Goal: Information Seeking & Learning: Learn about a topic

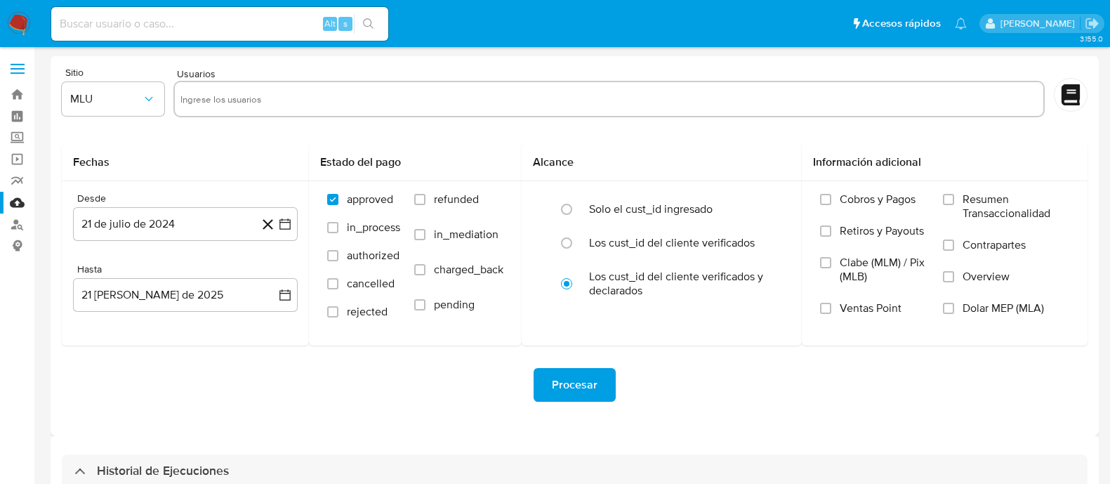
select select "10"
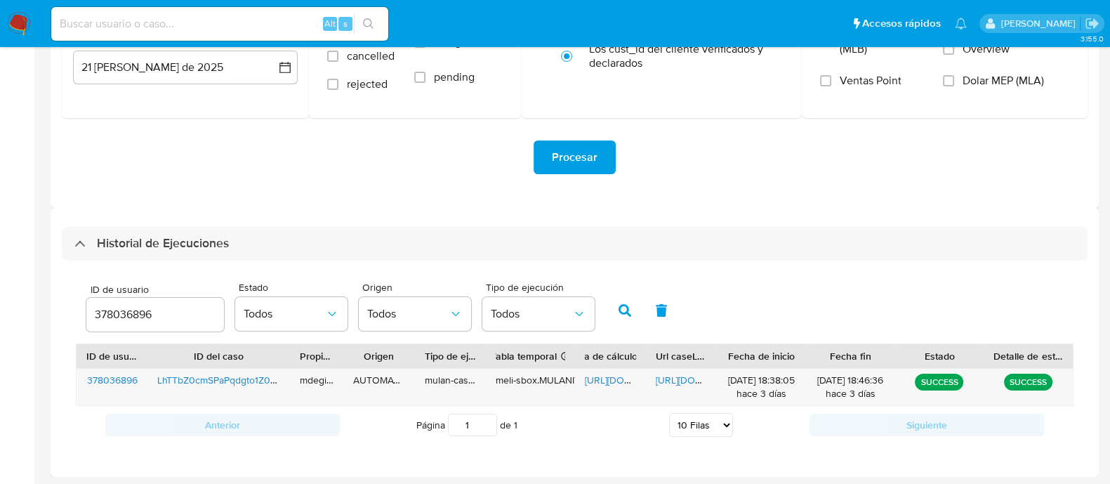
click at [13, 18] on img at bounding box center [19, 24] width 24 height 24
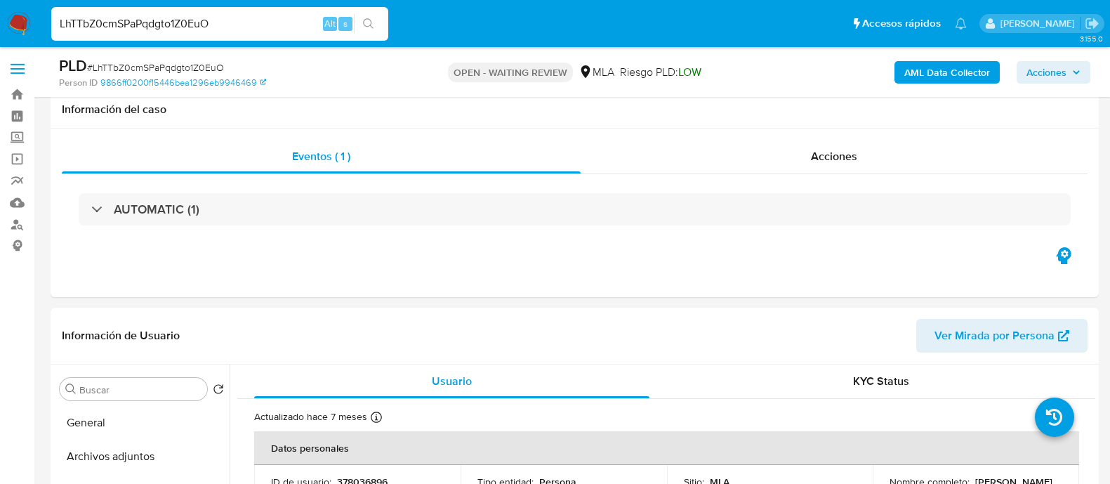
select select "10"
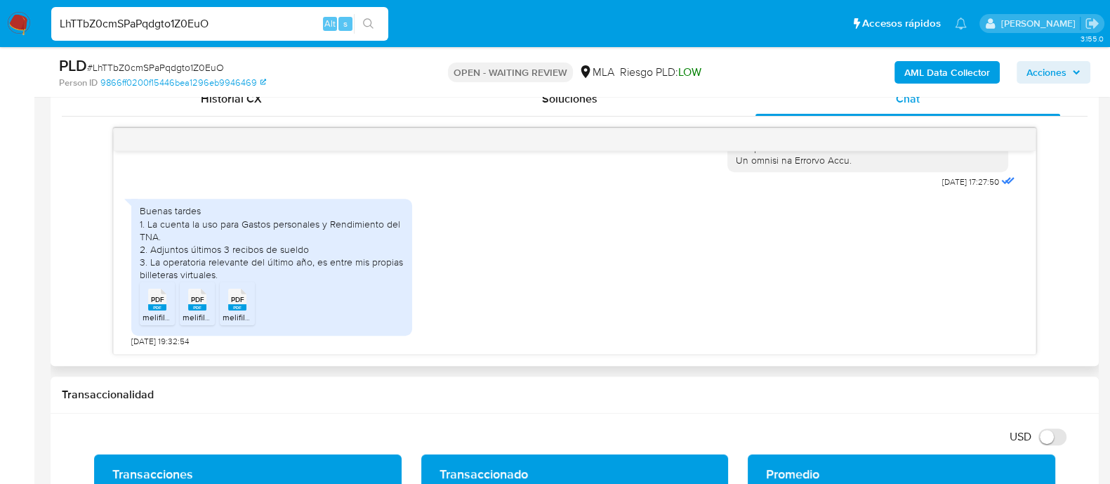
scroll to position [701, 0]
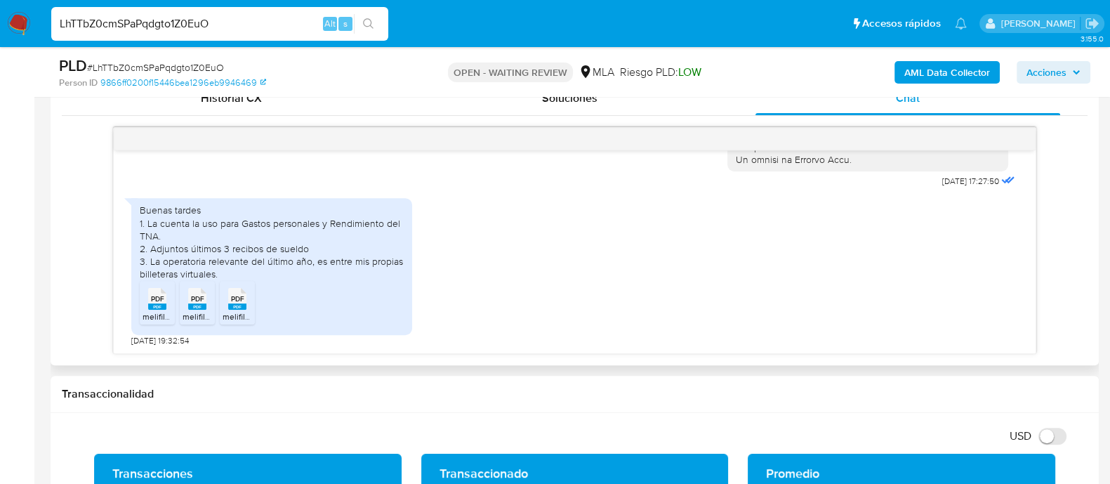
click at [160, 297] on span "PDF" at bounding box center [157, 298] width 13 height 9
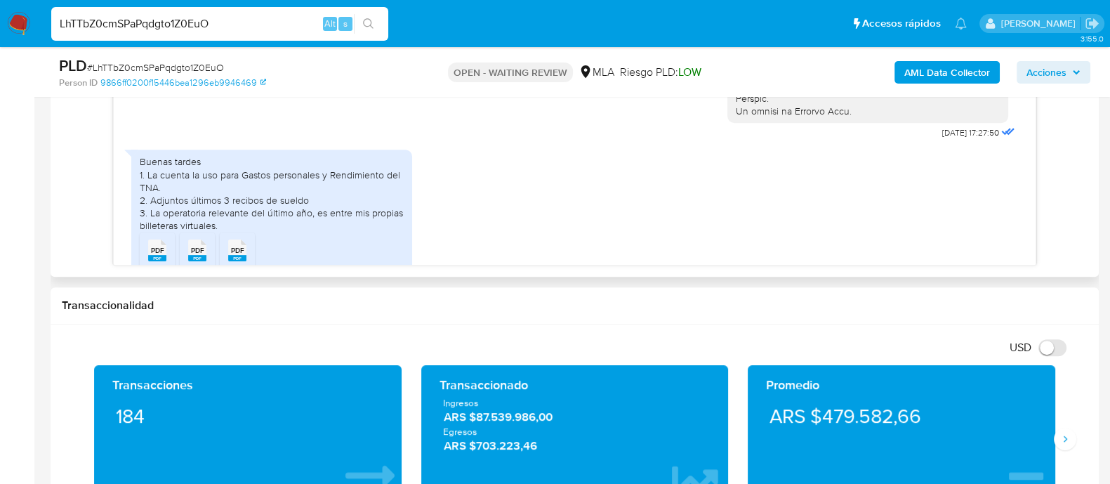
scroll to position [759, 0]
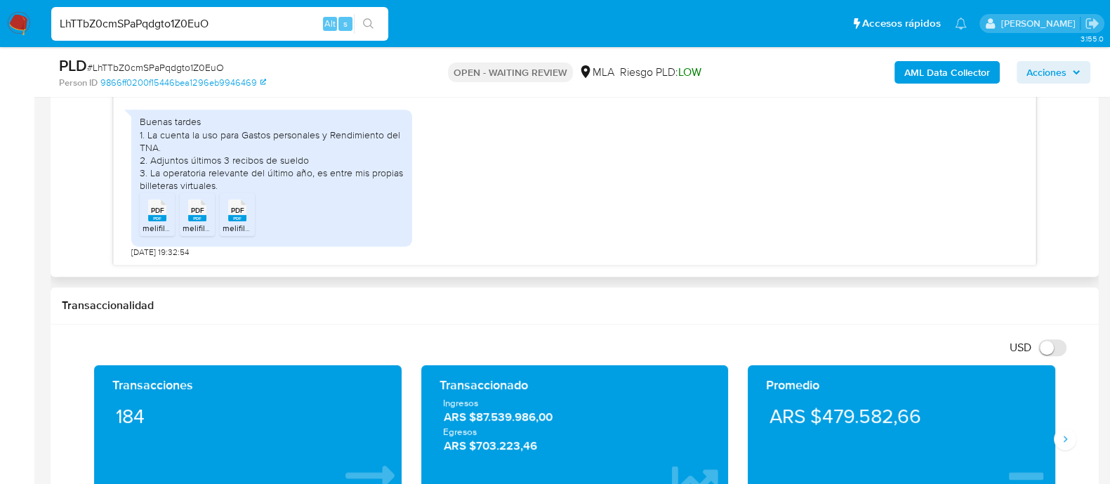
click at [159, 212] on span "PDF" at bounding box center [157, 210] width 13 height 9
click at [191, 208] on span "PDF" at bounding box center [197, 210] width 13 height 9
click at [197, 20] on input "LhTTbZ0cmSPaPqdgto1Z0EuO" at bounding box center [219, 24] width 337 height 18
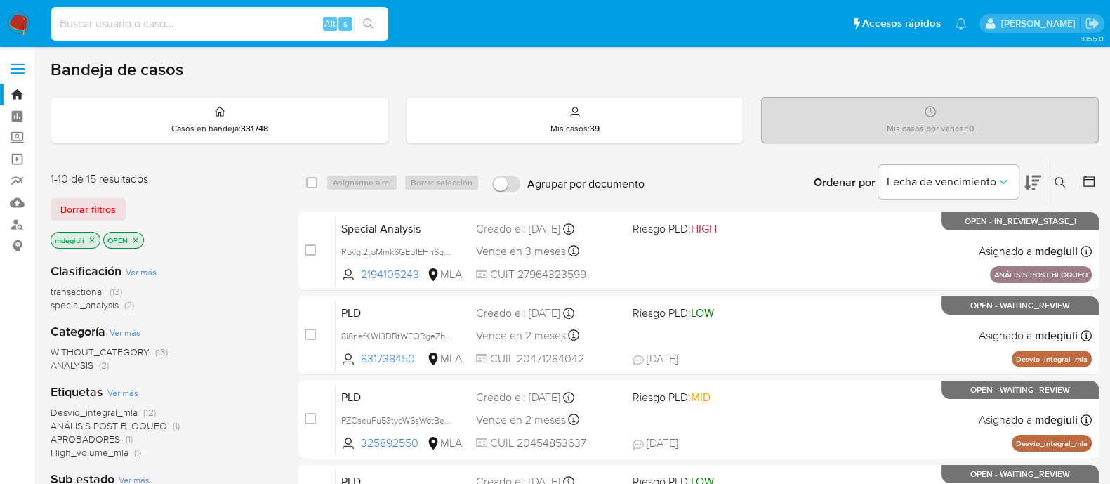
click at [150, 15] on input at bounding box center [219, 24] width 337 height 18
paste input "LhTTbZ0cmSPaPqdgto1Z0EuO"
type input "LhTTbZ0cmSPaPqdgto1Z0EuO"
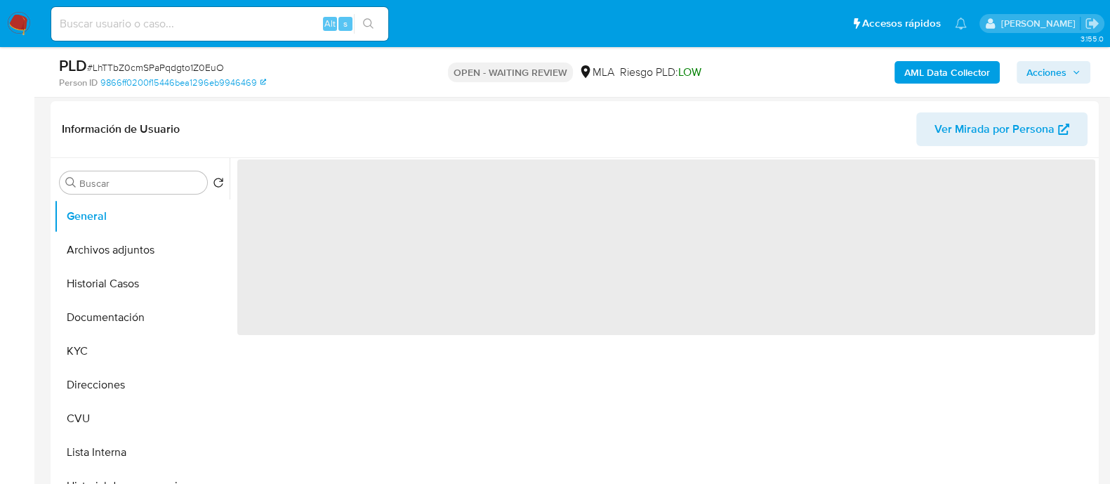
scroll to position [527, 0]
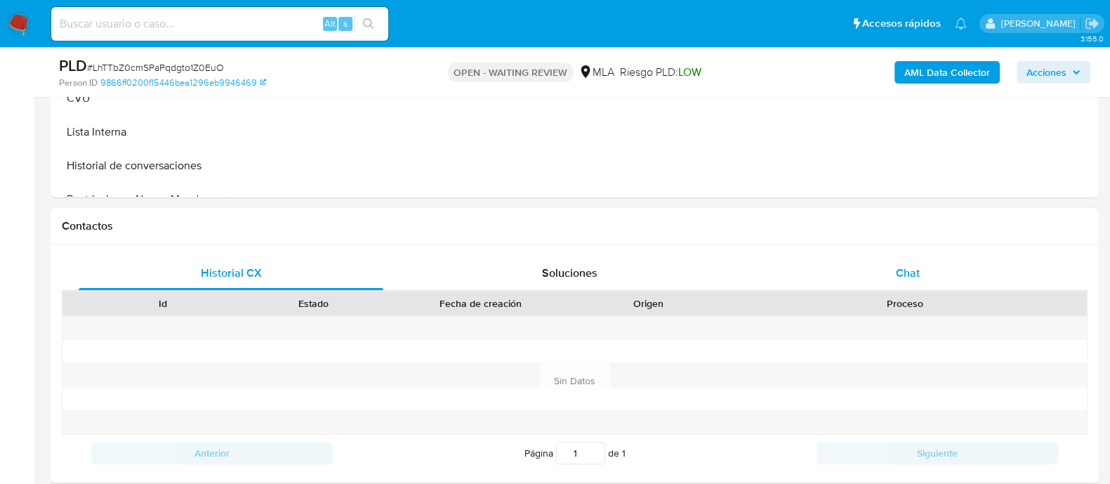
click at [757, 269] on div "Chat" at bounding box center [907, 273] width 305 height 34
select select "10"
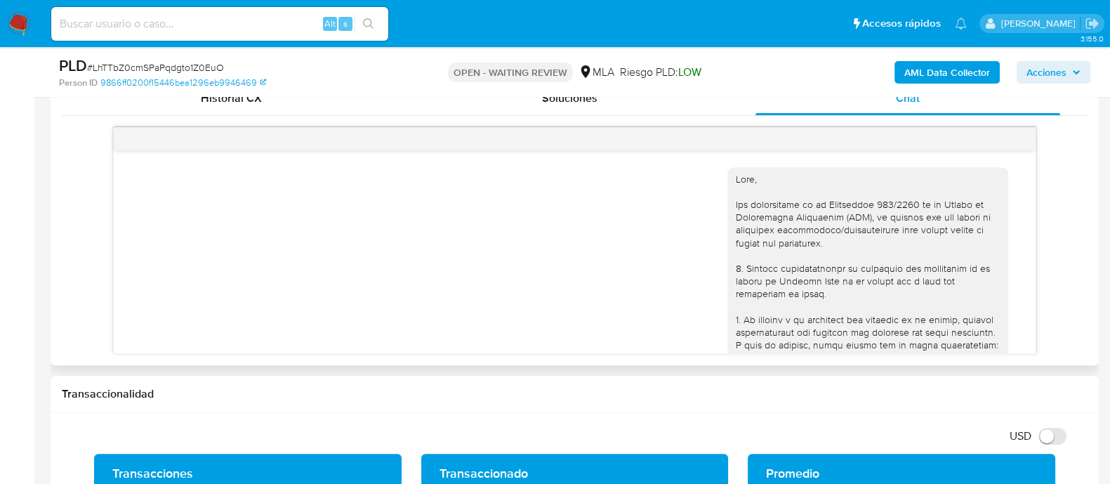
scroll to position [759, 0]
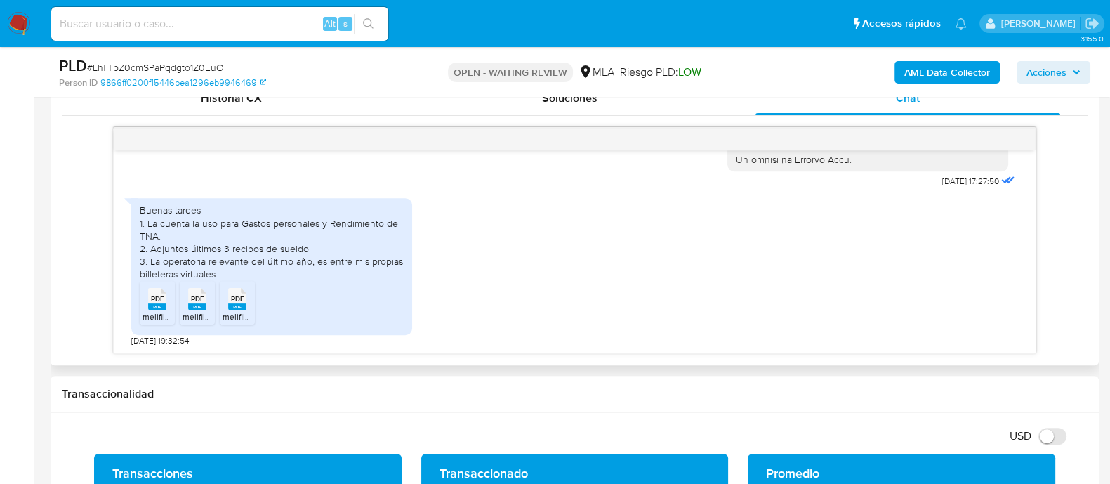
click at [159, 302] on span "PDF" at bounding box center [157, 298] width 13 height 9
click at [198, 298] on span "PDF" at bounding box center [197, 298] width 13 height 9
click at [237, 302] on span "PDF" at bounding box center [237, 298] width 13 height 9
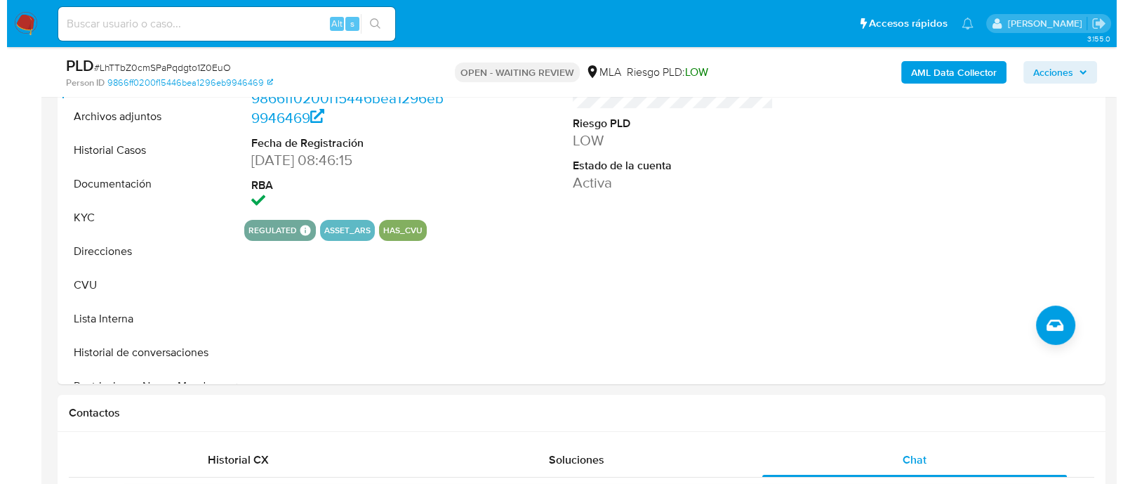
scroll to position [87, 0]
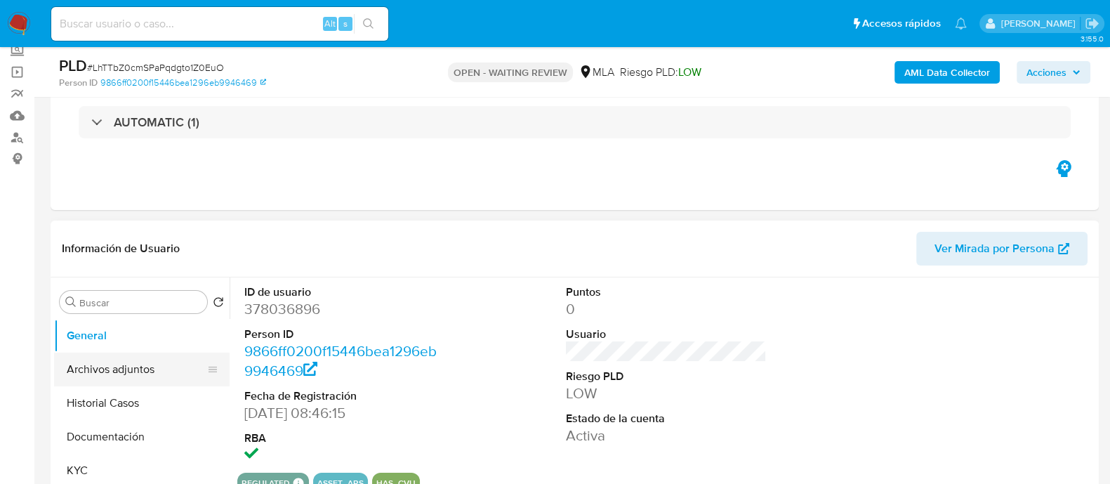
click at [115, 377] on button "Archivos adjuntos" at bounding box center [136, 369] width 164 height 34
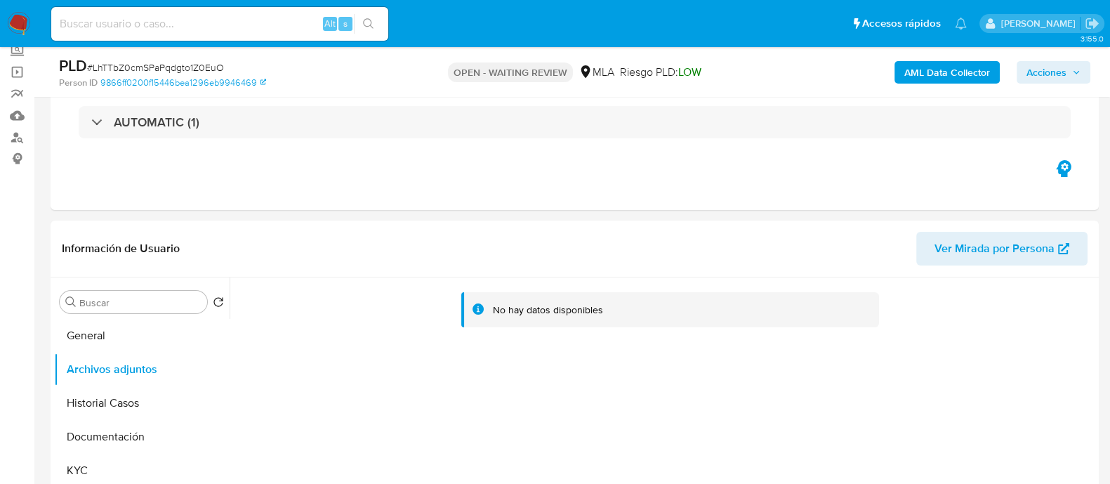
click at [941, 72] on b "AML Data Collector" at bounding box center [947, 72] width 86 height 22
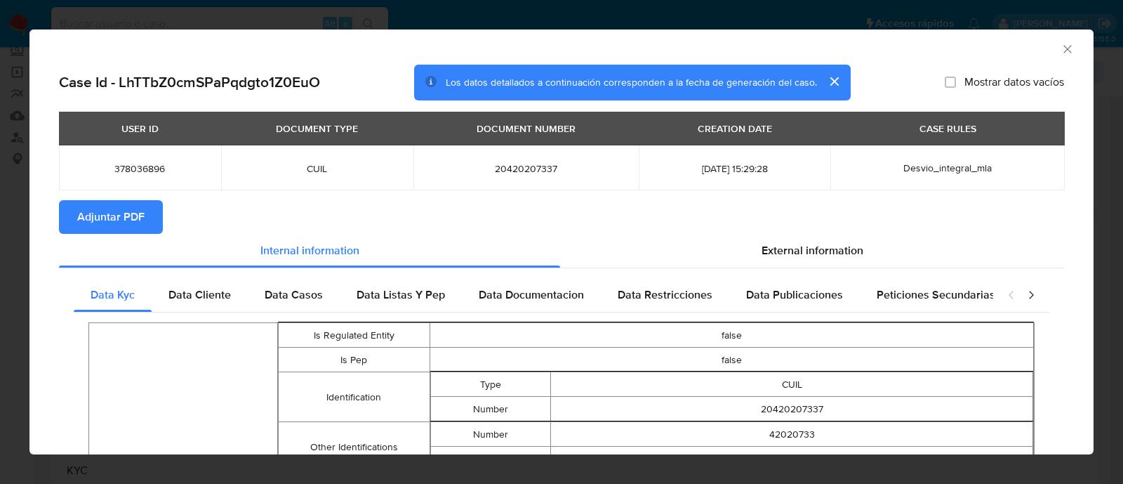
click at [145, 216] on button "Adjuntar PDF" at bounding box center [111, 217] width 104 height 34
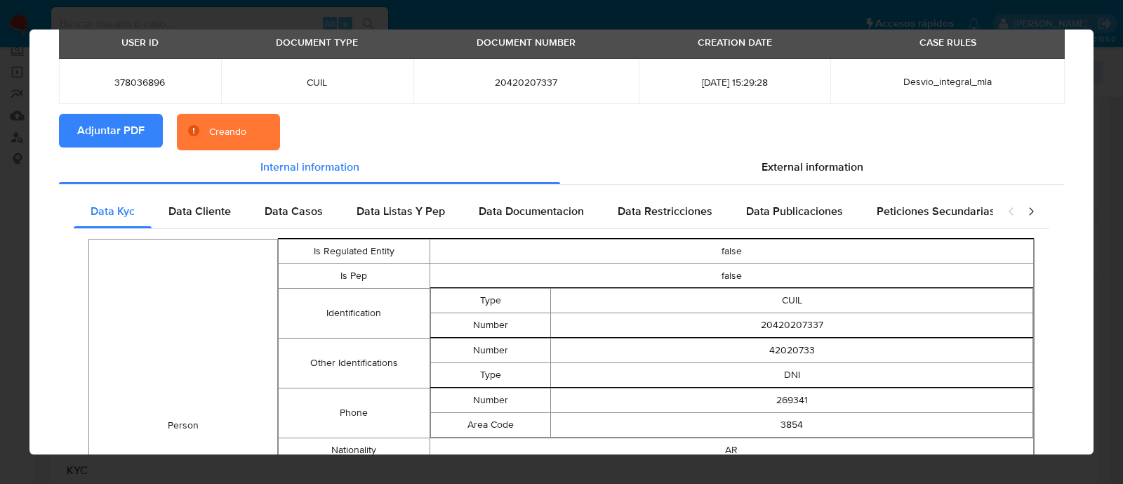
scroll to position [0, 0]
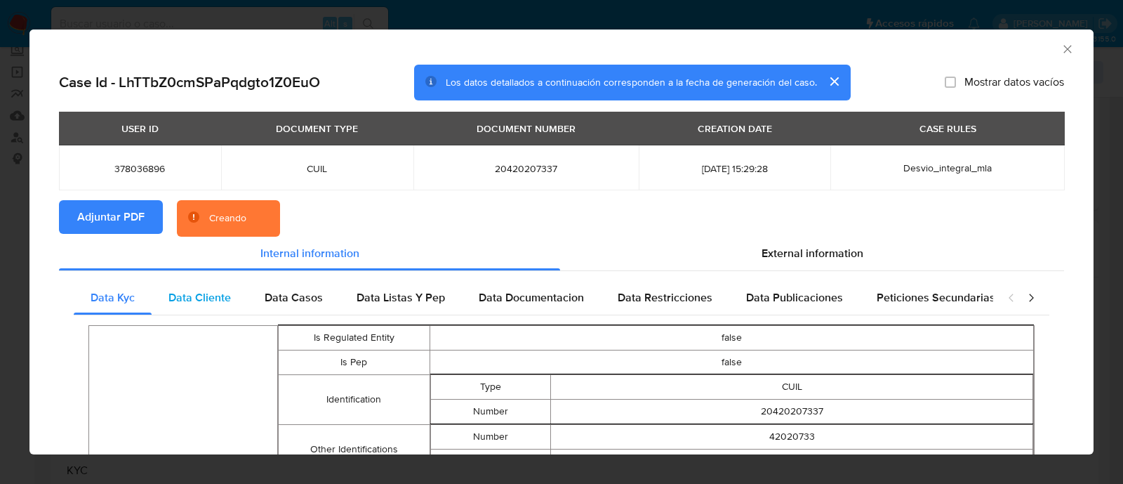
click at [227, 293] on span "Data Cliente" at bounding box center [199, 297] width 62 height 16
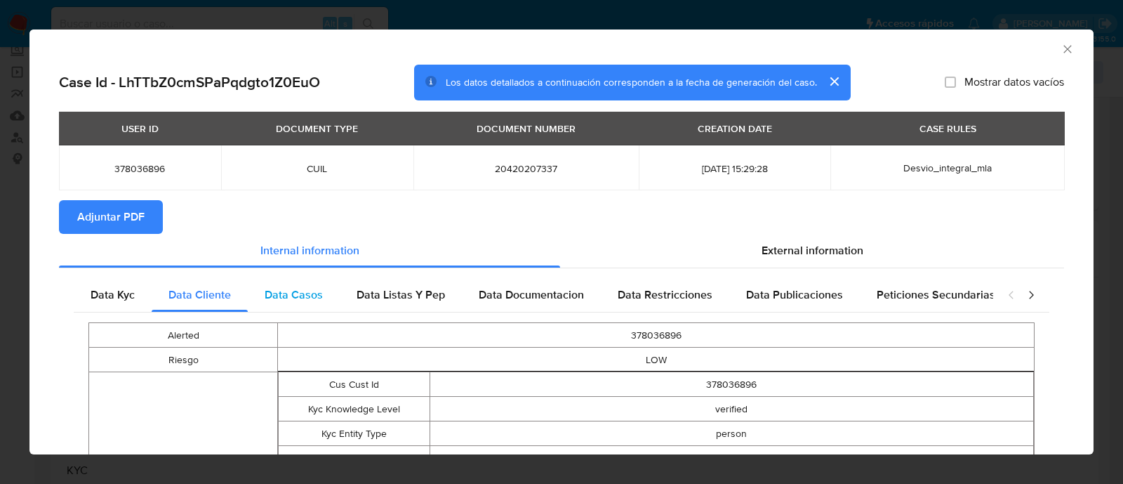
click at [334, 303] on div "Data Casos" at bounding box center [294, 295] width 92 height 34
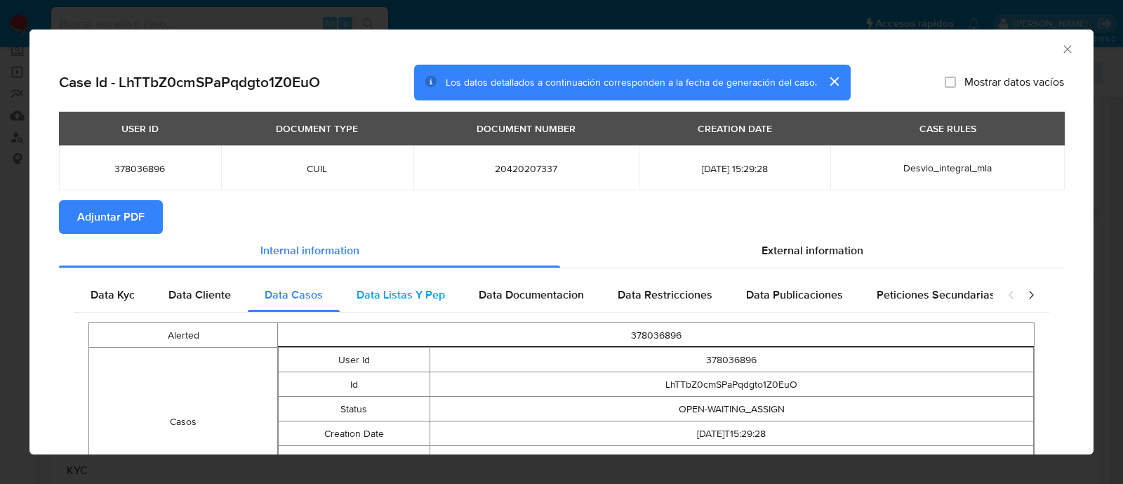
click at [403, 288] on span "Data Listas Y Pep" at bounding box center [401, 294] width 88 height 16
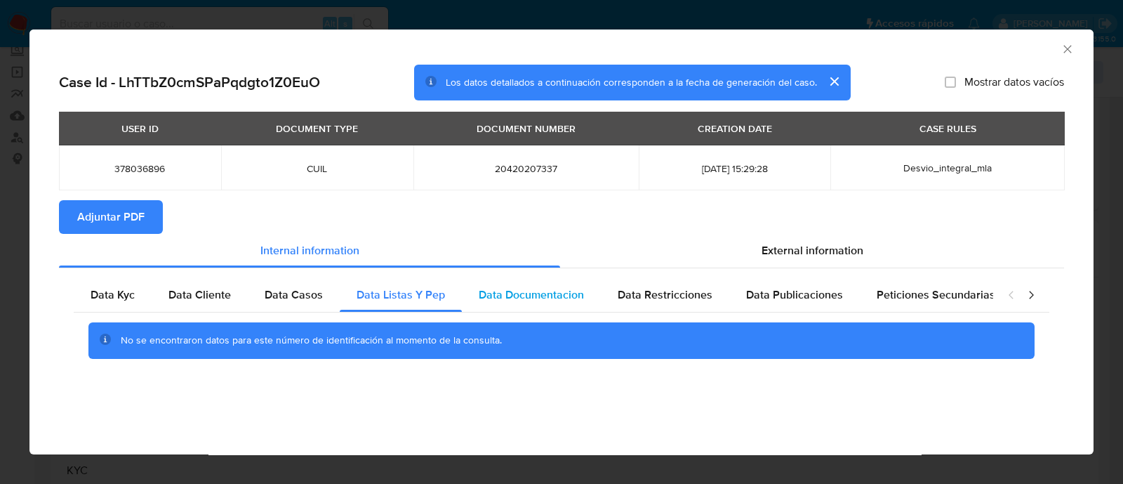
click at [581, 289] on span "Data Documentacion" at bounding box center [531, 294] width 105 height 16
click at [694, 286] on span "Data Restricciones" at bounding box center [665, 294] width 95 height 16
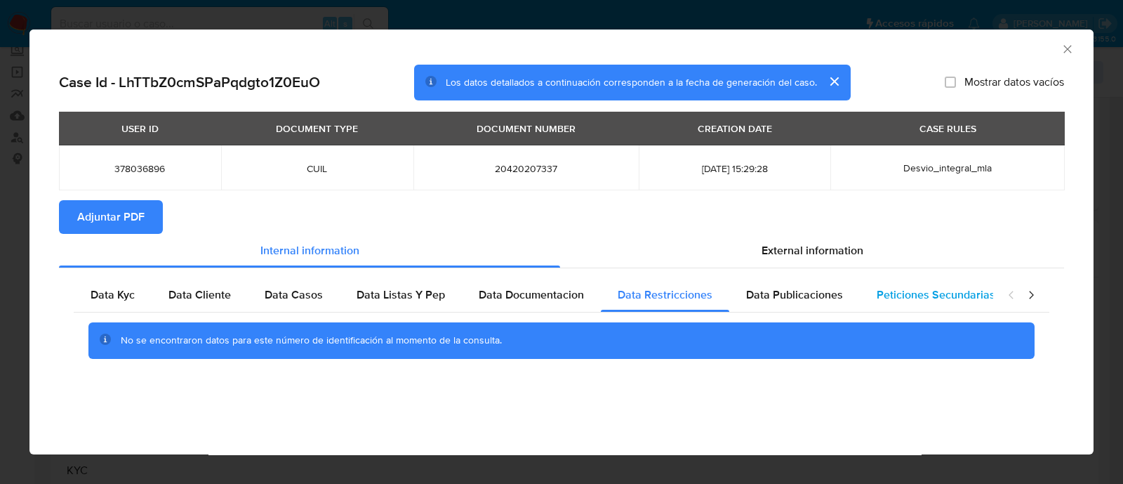
drag, startPoint x: 802, startPoint y: 286, endPoint x: 927, endPoint y: 287, distance: 125.0
click at [804, 286] on span "Data Publicaciones" at bounding box center [794, 294] width 97 height 16
click at [927, 287] on span "Peticiones Secundarias" at bounding box center [936, 294] width 119 height 16
click at [1029, 296] on icon "closure-recommendation-modal" at bounding box center [1031, 295] width 14 height 14
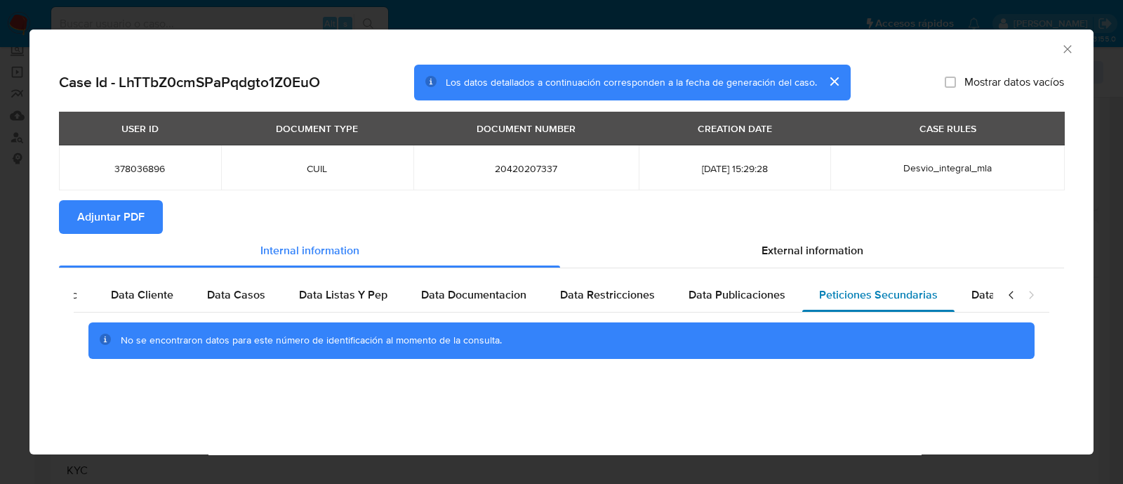
scroll to position [0, 122]
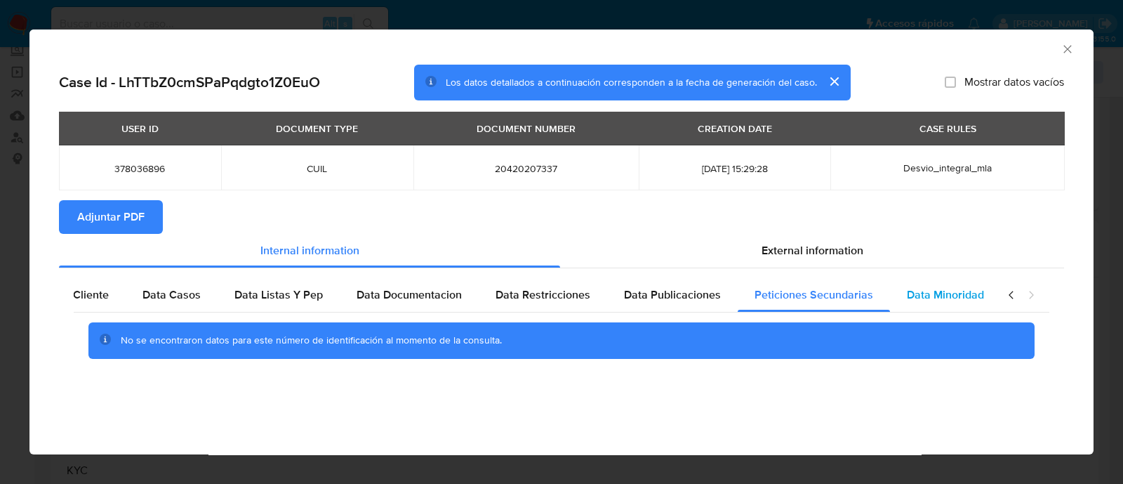
click at [970, 299] on span "Data Minoridad" at bounding box center [945, 294] width 77 height 16
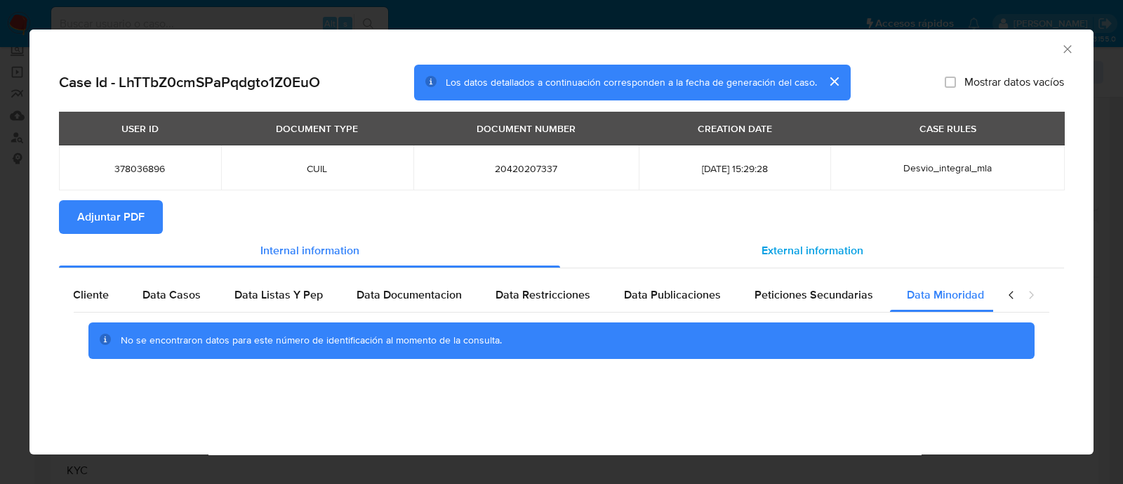
click at [790, 246] on span "External information" at bounding box center [813, 250] width 102 height 16
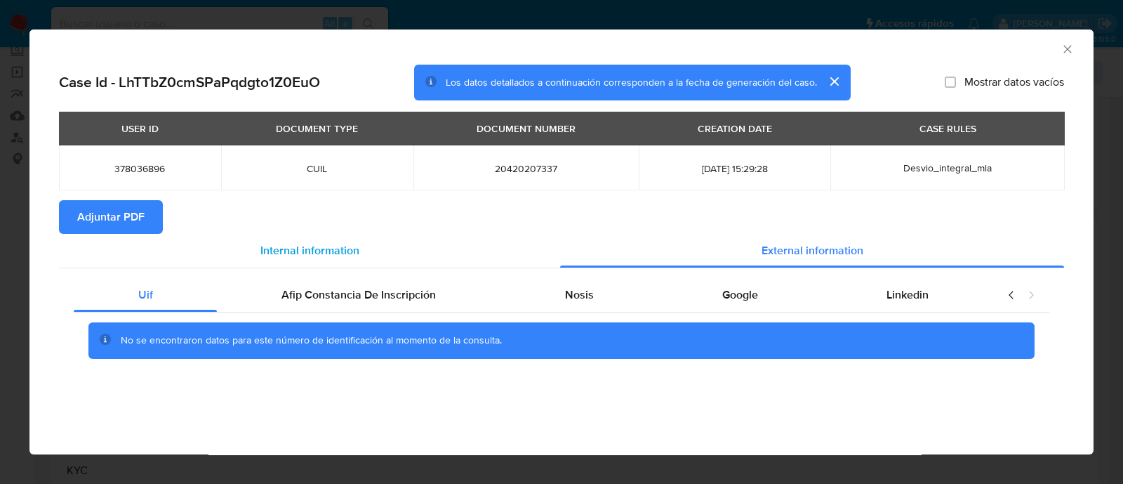
scroll to position [0, 0]
click at [414, 279] on div "Afip Constancia De Inscripción" at bounding box center [358, 295] width 283 height 34
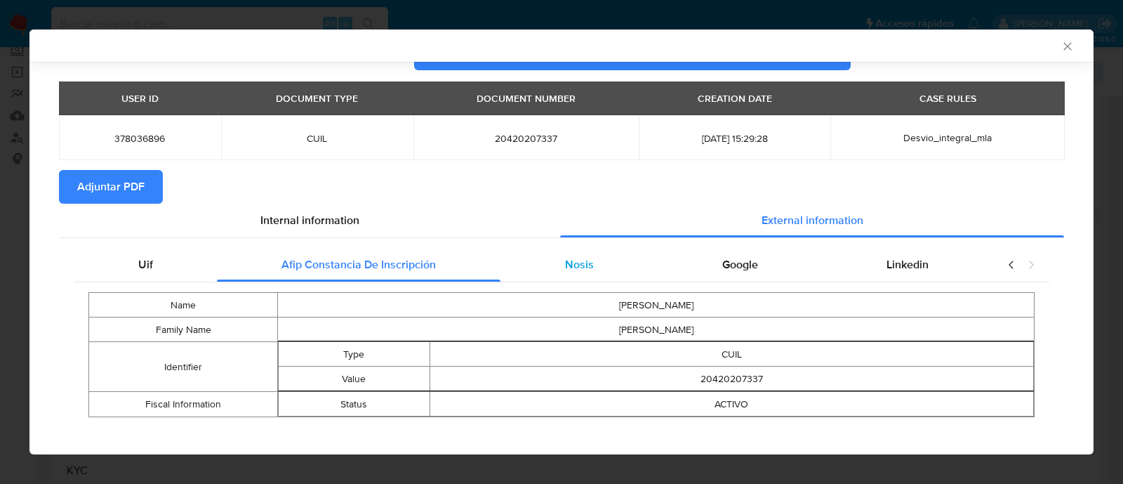
scroll to position [39, 0]
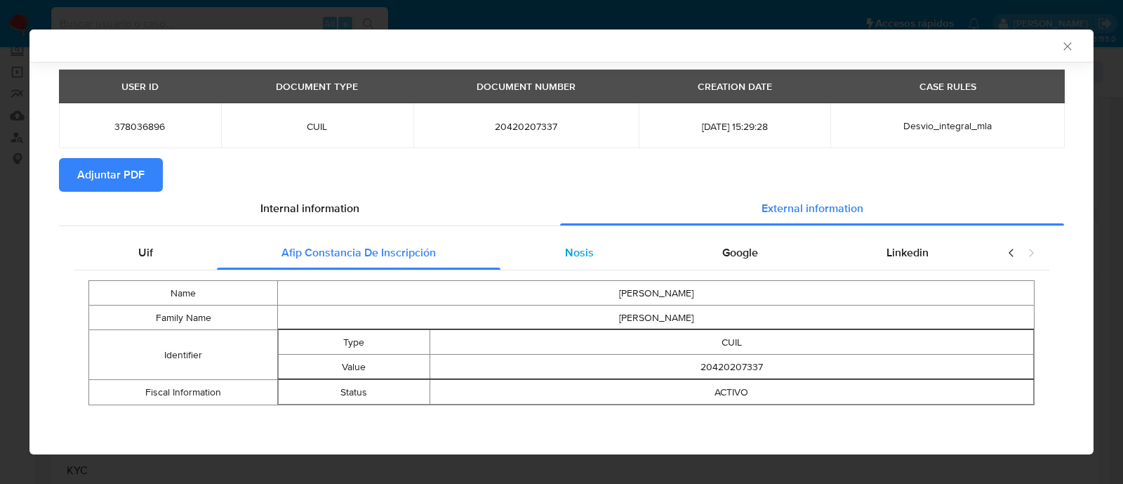
click at [588, 244] on div "Nosis" at bounding box center [579, 253] width 157 height 34
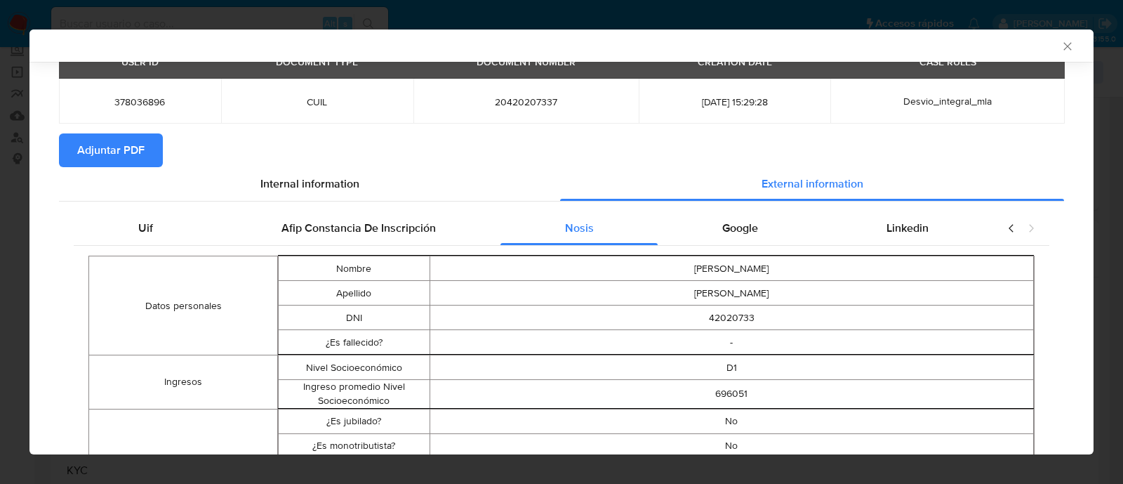
scroll to position [0, 0]
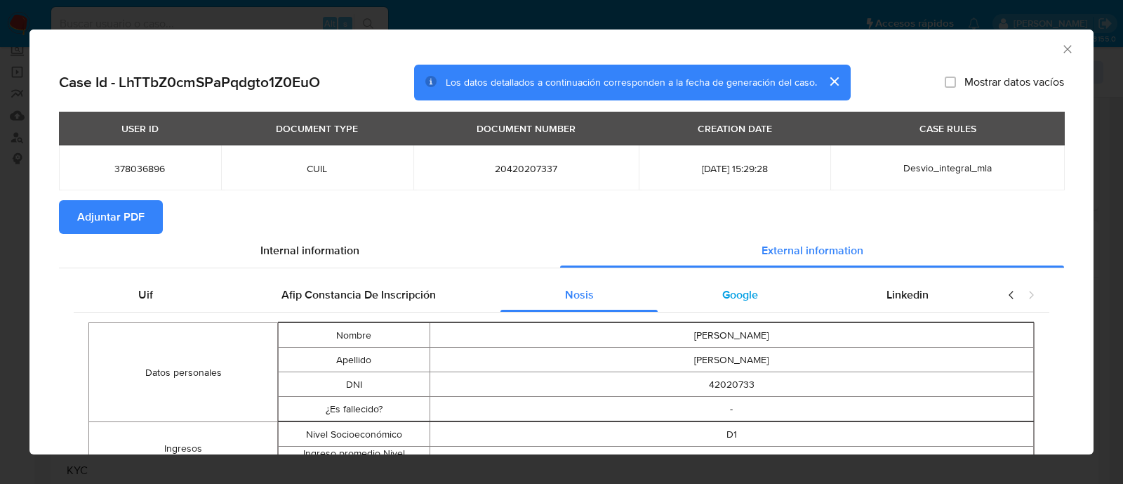
click at [722, 295] on span "Google" at bounding box center [740, 294] width 36 height 16
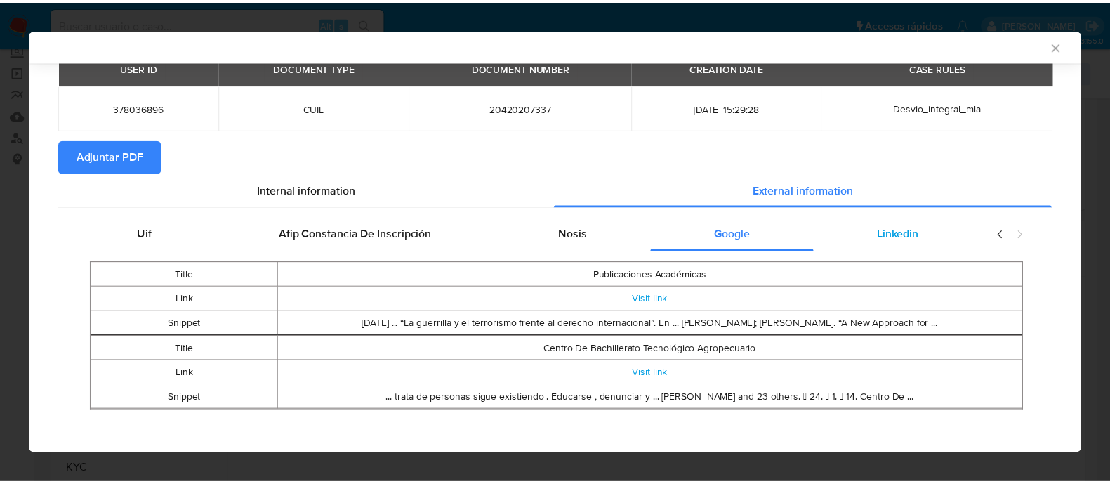
scroll to position [64, 0]
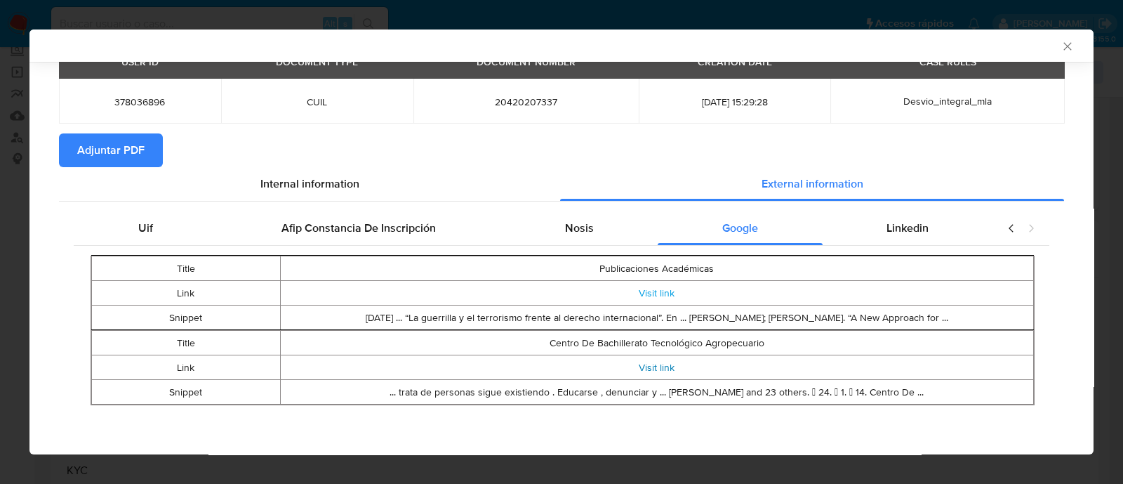
click at [0, 209] on div "AML Data Collector Case Id - LhTTbZ0cmSPaPqdgto1Z0EuO Los datos detallados a co…" at bounding box center [561, 242] width 1123 height 484
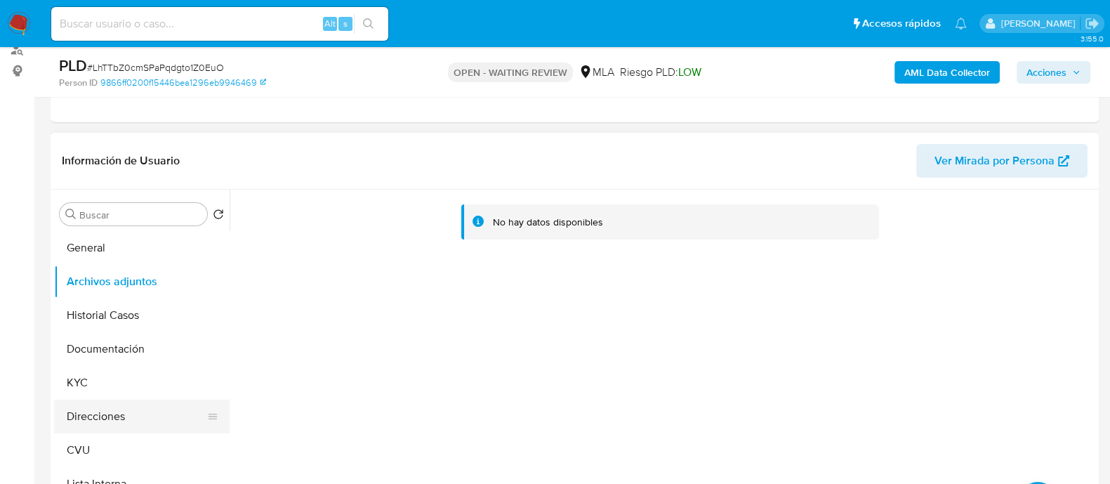
scroll to position [87, 0]
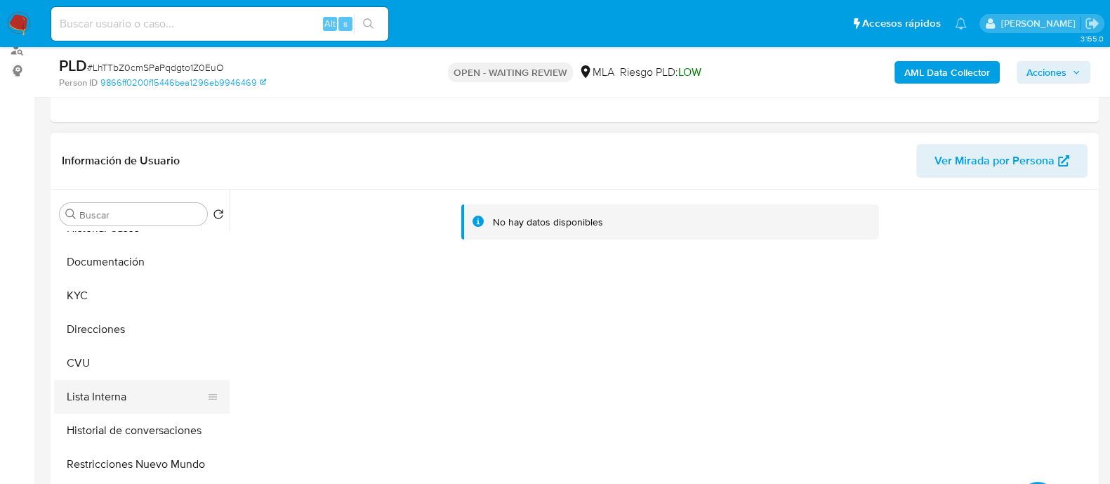
click at [121, 393] on button "Lista Interna" at bounding box center [136, 397] width 164 height 34
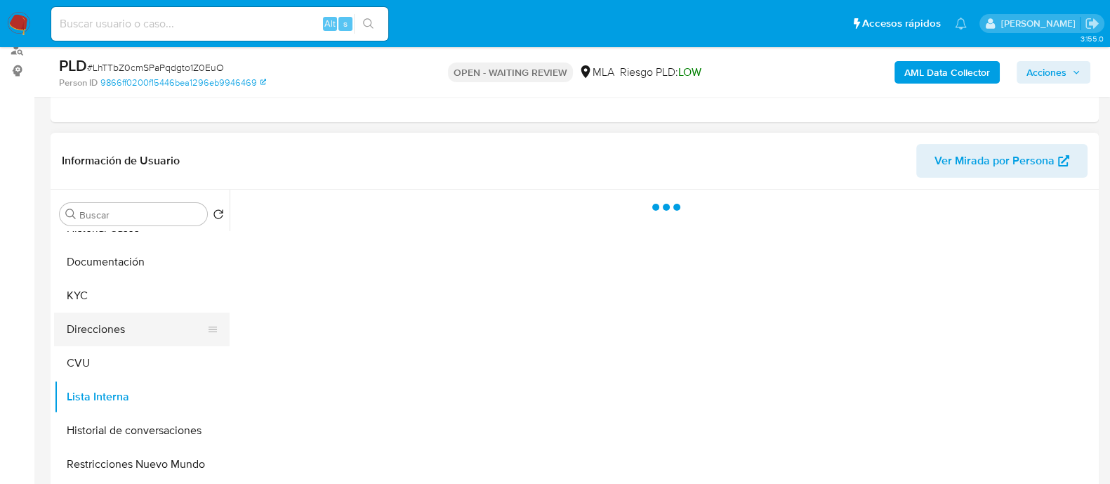
click at [109, 320] on button "Direcciones" at bounding box center [136, 329] width 164 height 34
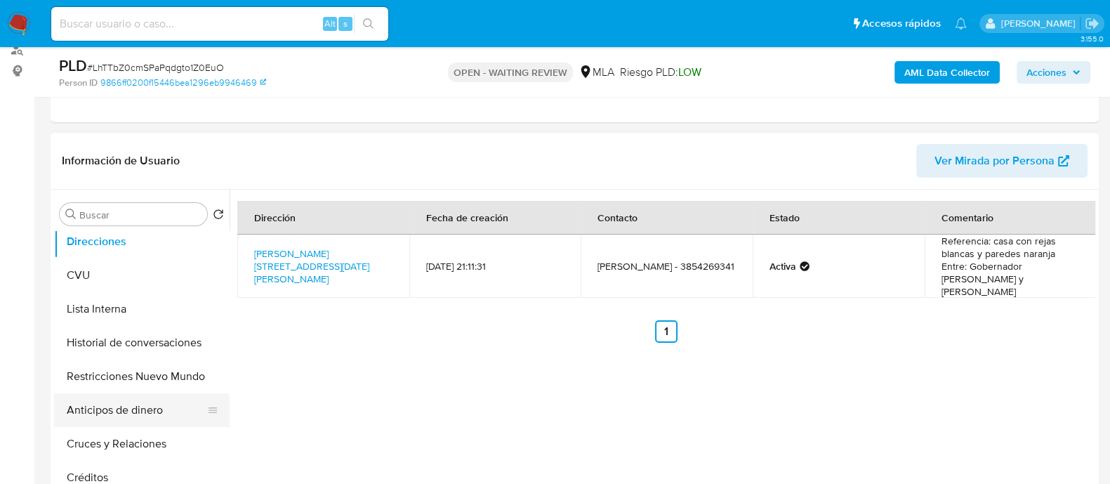
scroll to position [0, 0]
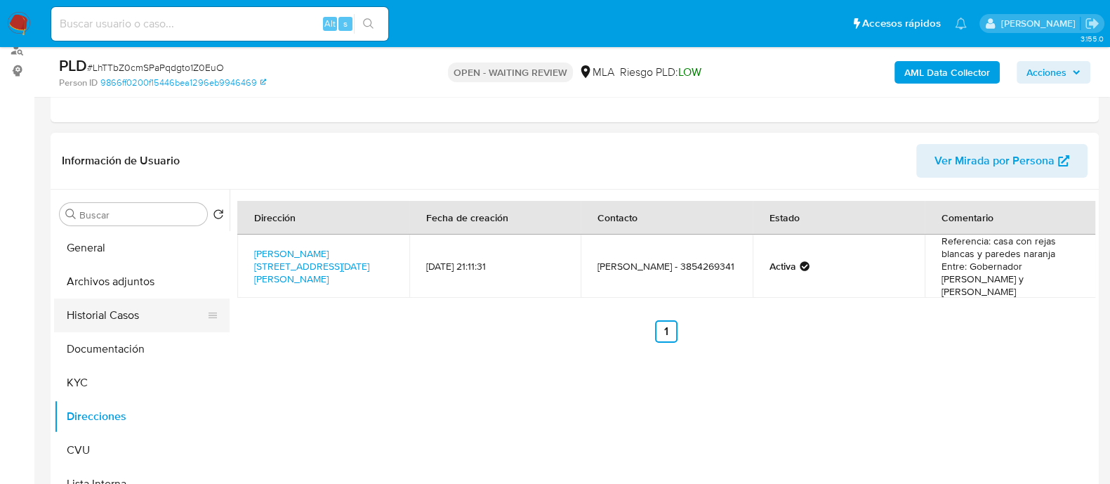
click at [131, 307] on button "Historial Casos" at bounding box center [136, 315] width 164 height 34
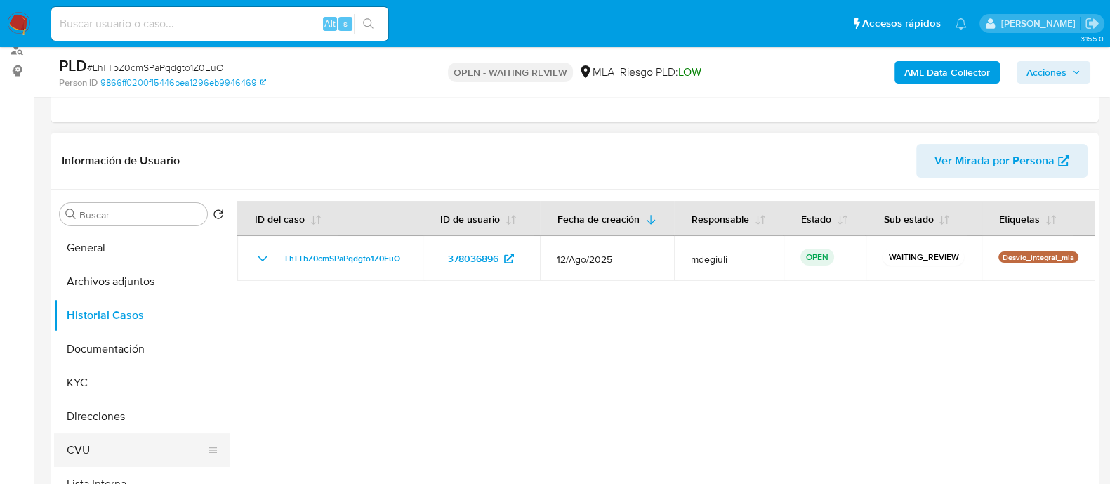
click at [118, 442] on button "CVU" at bounding box center [136, 450] width 164 height 34
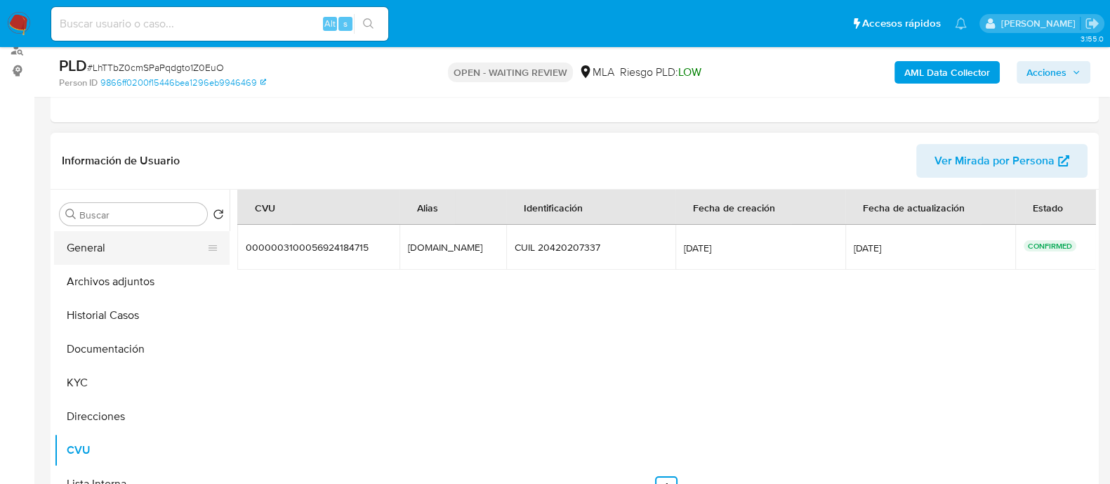
click at [91, 244] on button "General" at bounding box center [136, 248] width 164 height 34
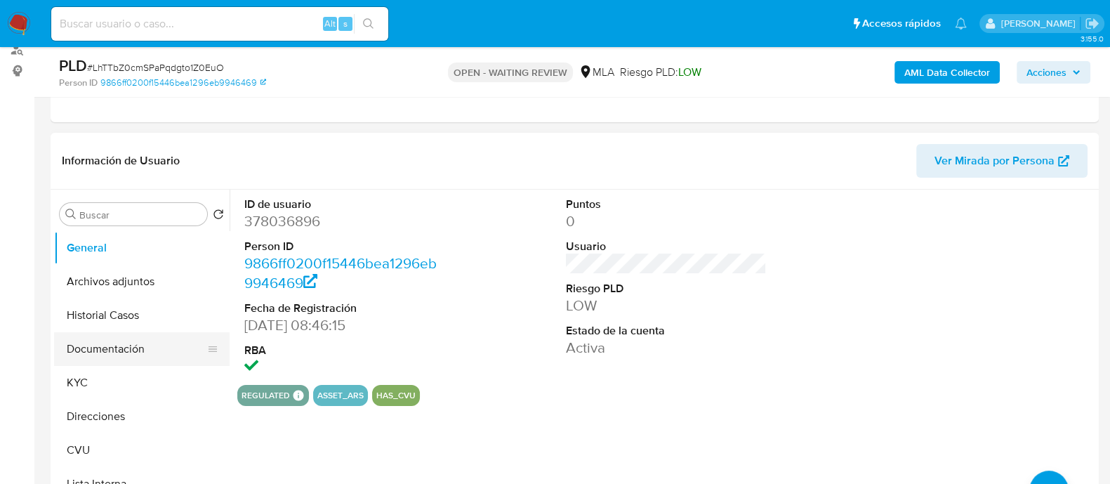
scroll to position [87, 0]
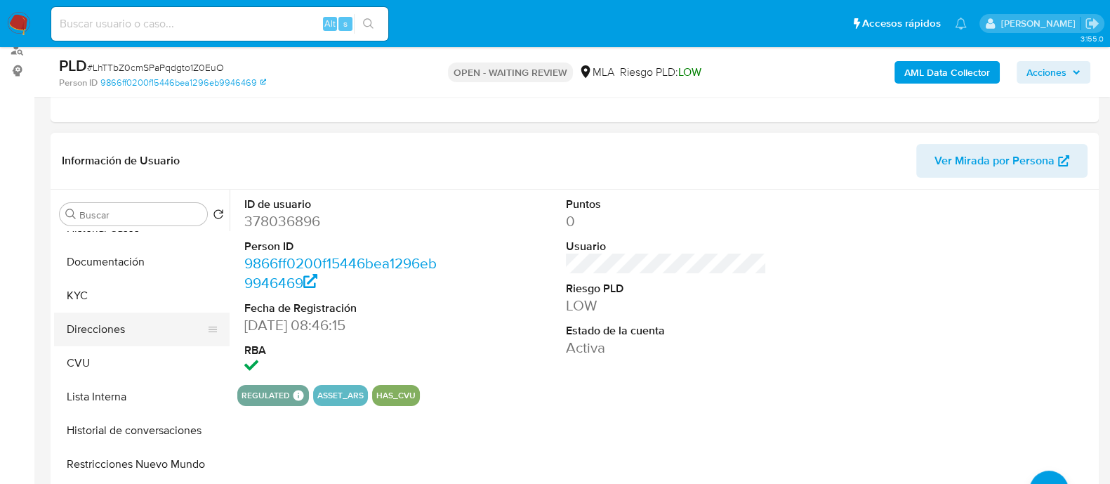
click at [96, 335] on button "Direcciones" at bounding box center [136, 329] width 164 height 34
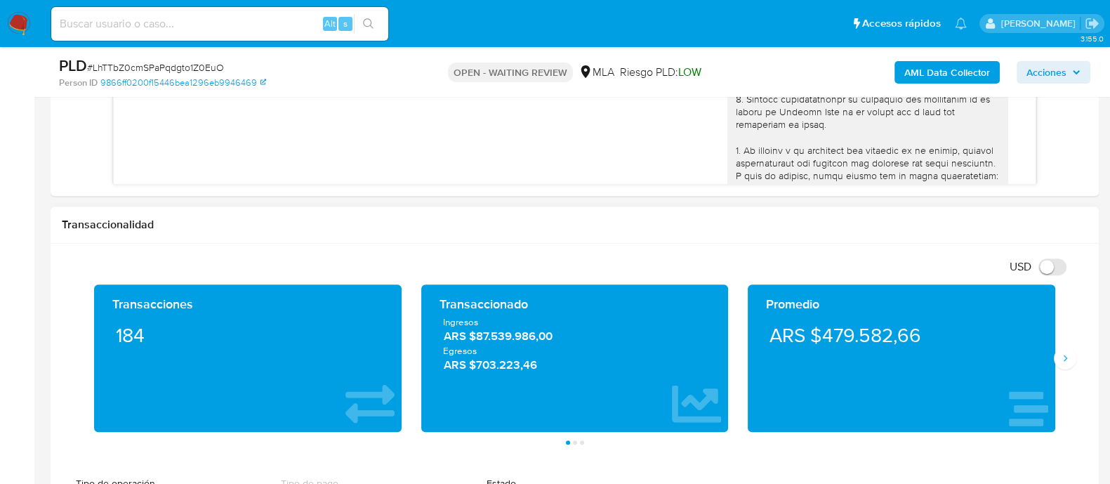
scroll to position [965, 0]
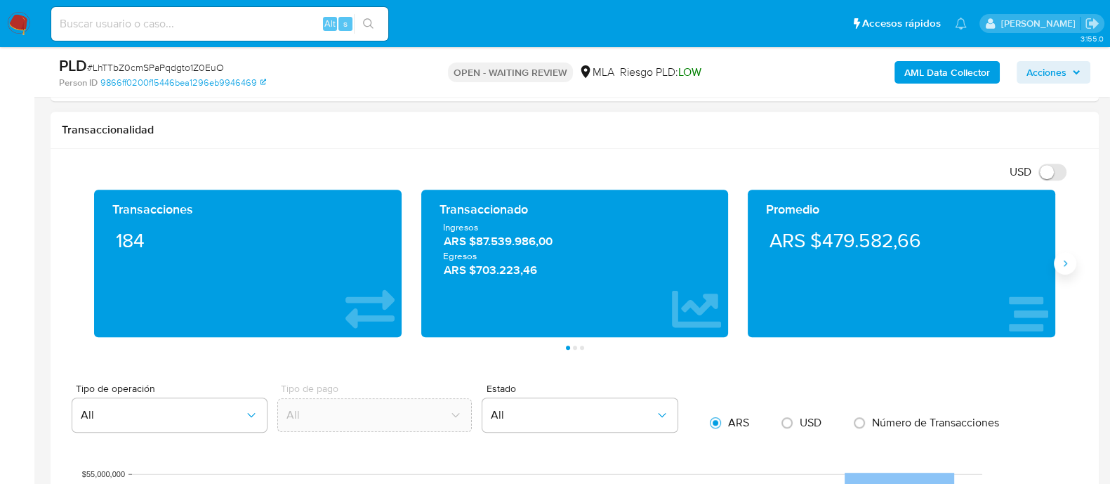
click at [1067, 260] on icon "Siguiente" at bounding box center [1064, 263] width 11 height 11
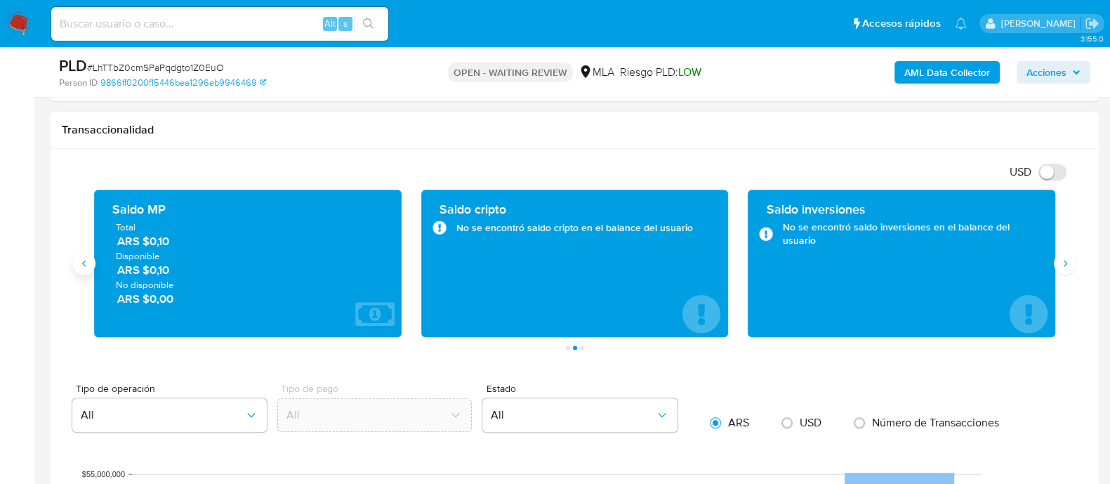
click at [90, 268] on button "Anterior" at bounding box center [84, 263] width 22 height 22
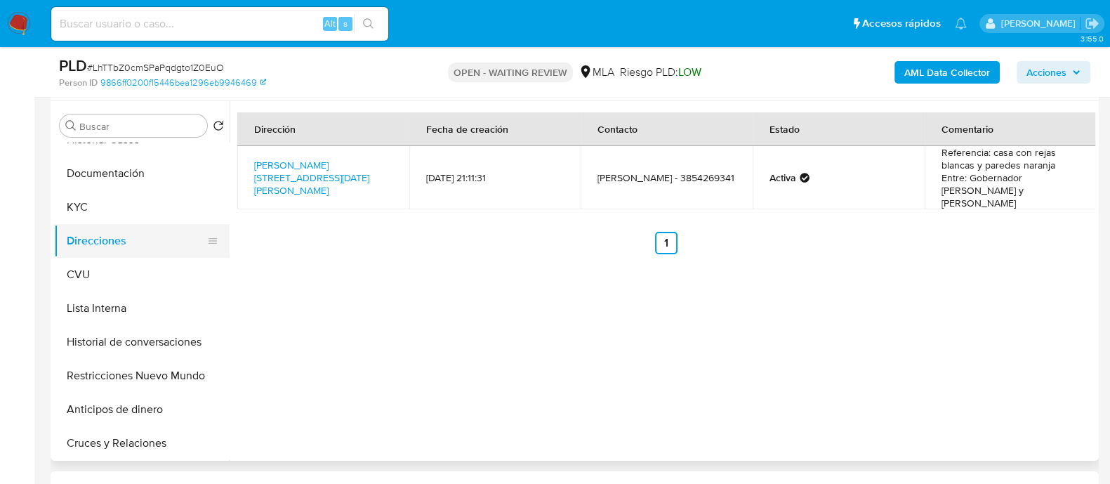
scroll to position [0, 0]
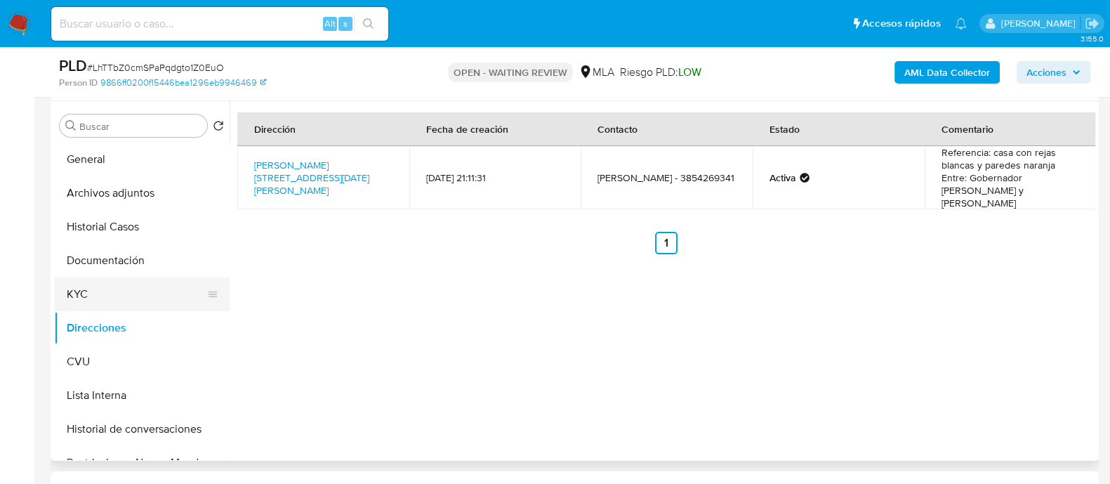
click at [102, 293] on button "KYC" at bounding box center [136, 294] width 164 height 34
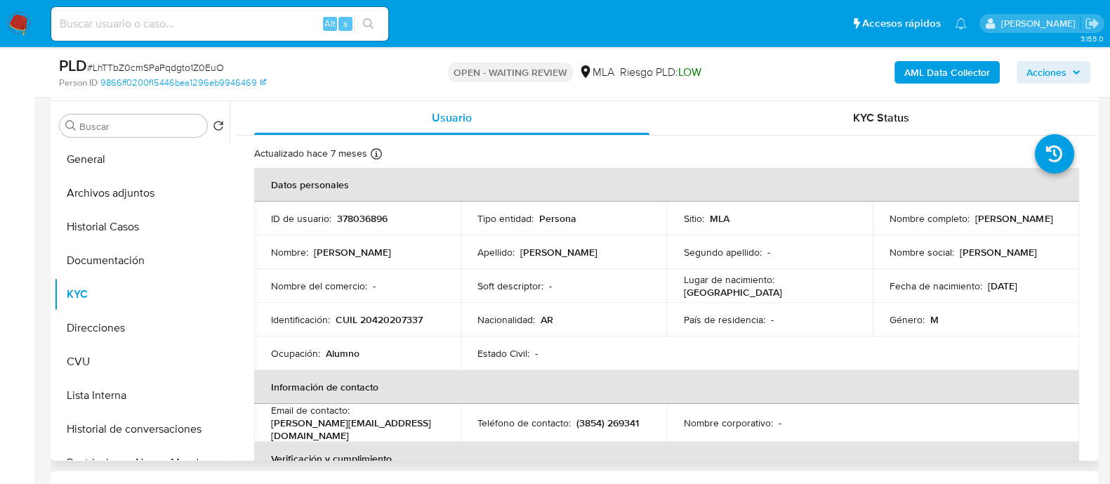
click at [376, 321] on p "CUIL 20420207337" at bounding box center [379, 319] width 87 height 13
copy p "20420207337"
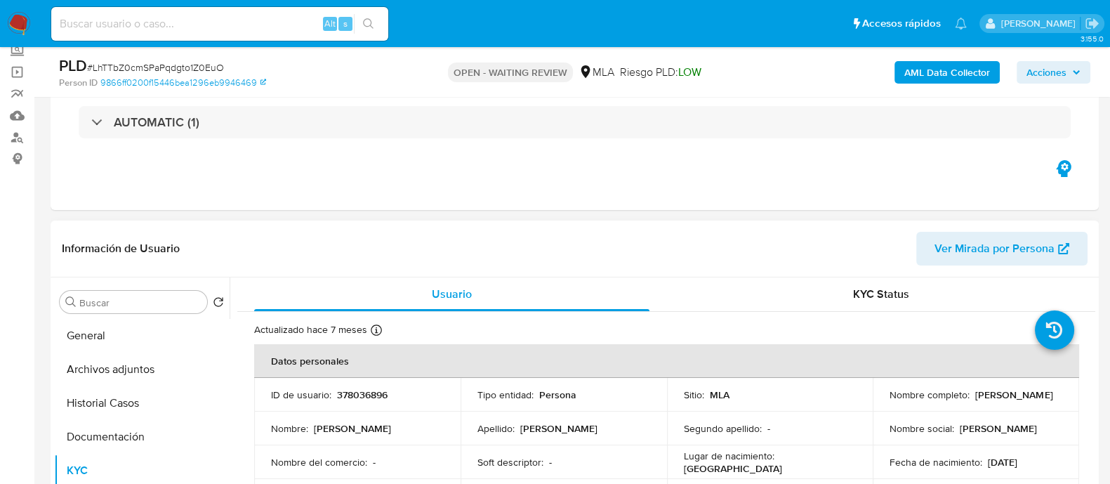
click at [362, 385] on td "ID de usuario : 378036896" at bounding box center [357, 395] width 206 height 34
click at [362, 391] on p "378036896" at bounding box center [362, 394] width 51 height 13
copy p "378036896"
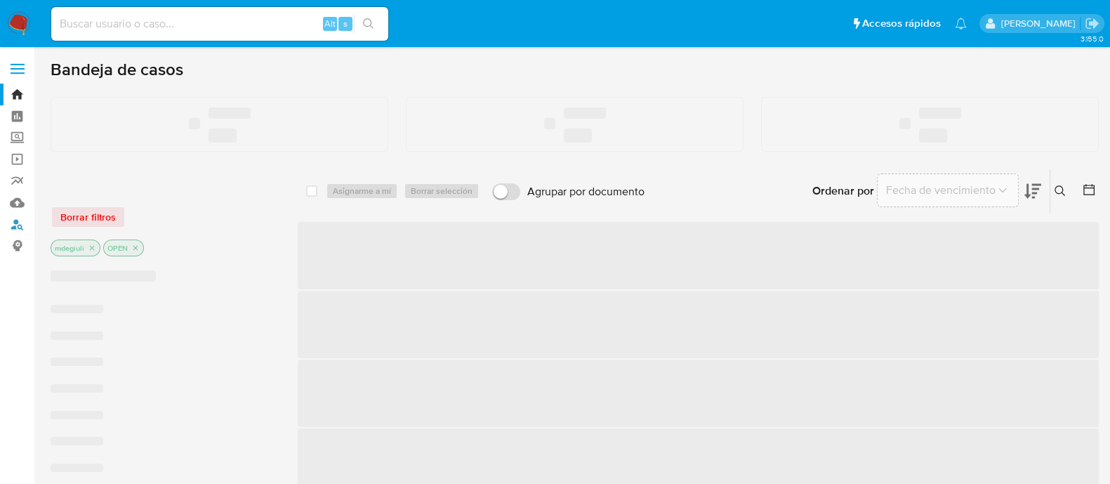
click at [15, 221] on link "Buscador de personas" at bounding box center [83, 224] width 167 height 22
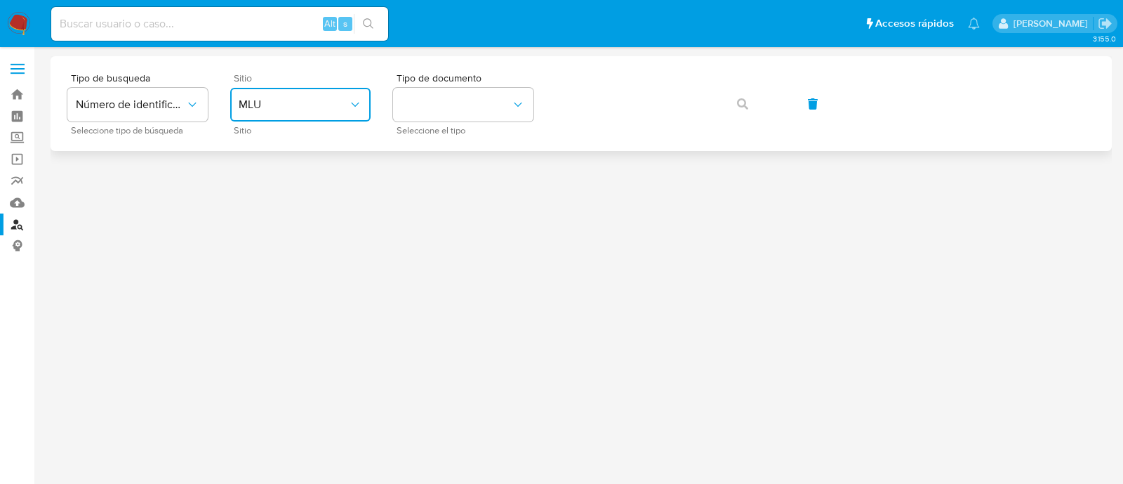
click at [347, 106] on span "MLU" at bounding box center [294, 105] width 110 height 14
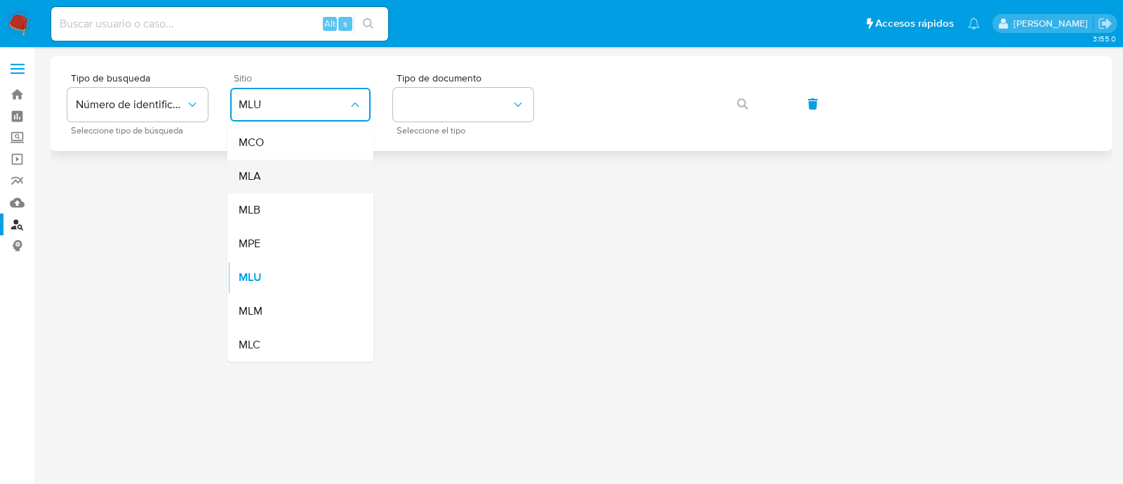
click at [297, 173] on div "MLA" at bounding box center [296, 176] width 115 height 34
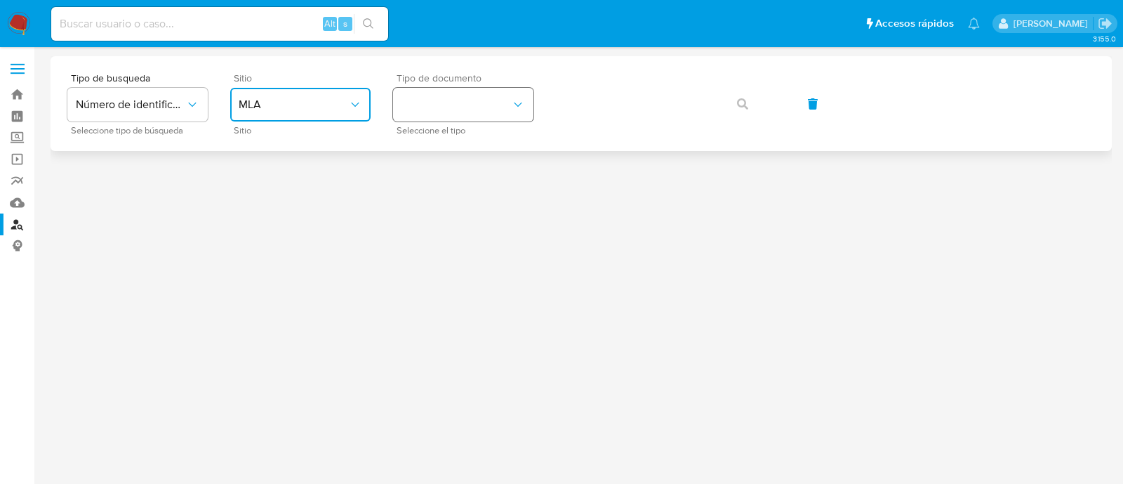
click at [440, 105] on button "identificationType" at bounding box center [463, 105] width 140 height 34
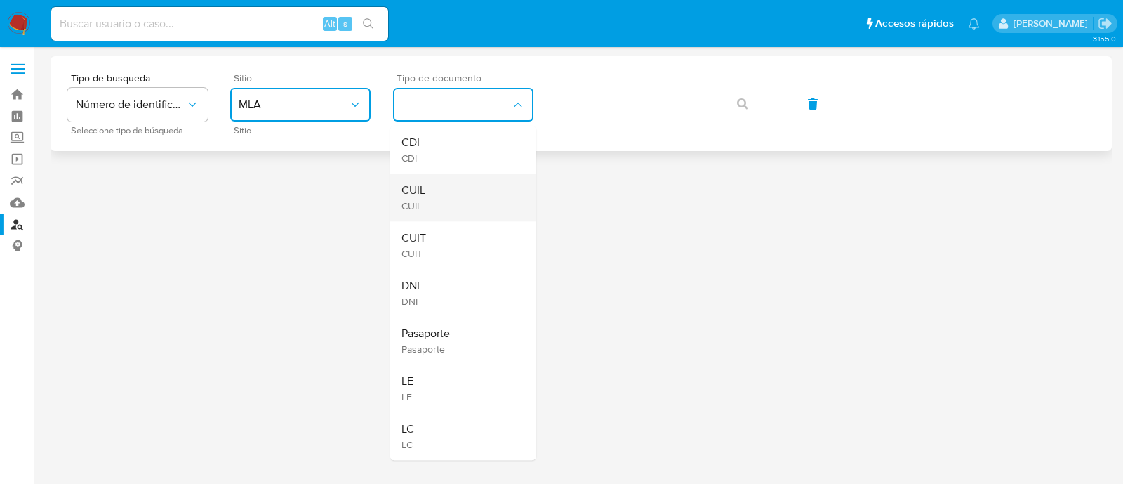
click at [425, 197] on span "CUIL" at bounding box center [414, 190] width 24 height 14
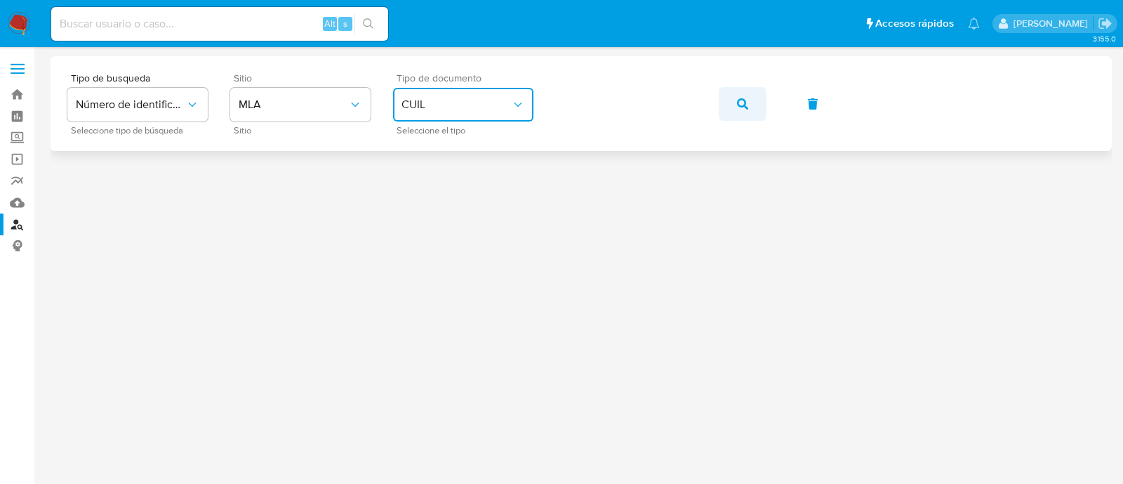
click at [753, 103] on button "button" at bounding box center [743, 104] width 48 height 34
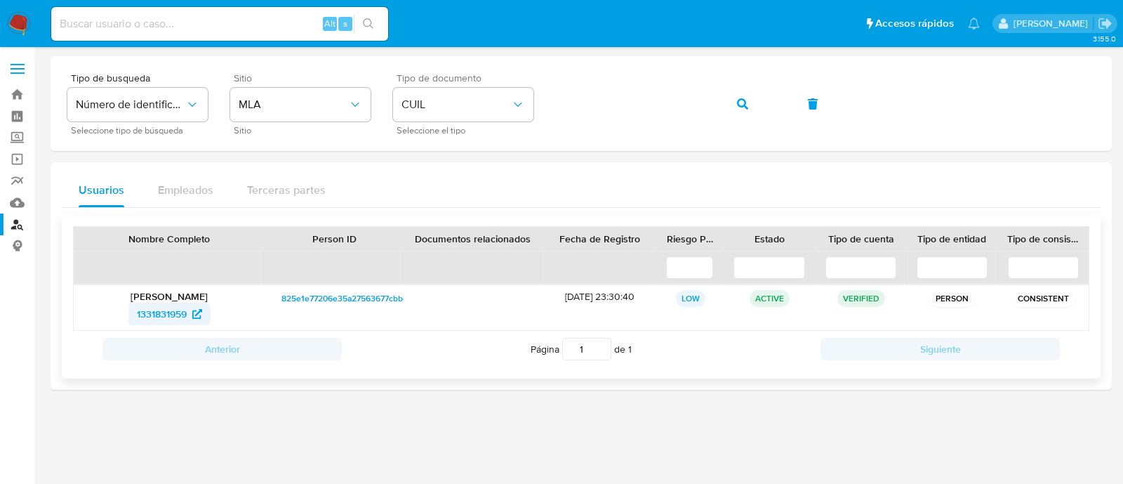
click at [138, 311] on span "1331831959" at bounding box center [162, 314] width 50 height 22
click at [748, 106] on button "button" at bounding box center [743, 104] width 48 height 34
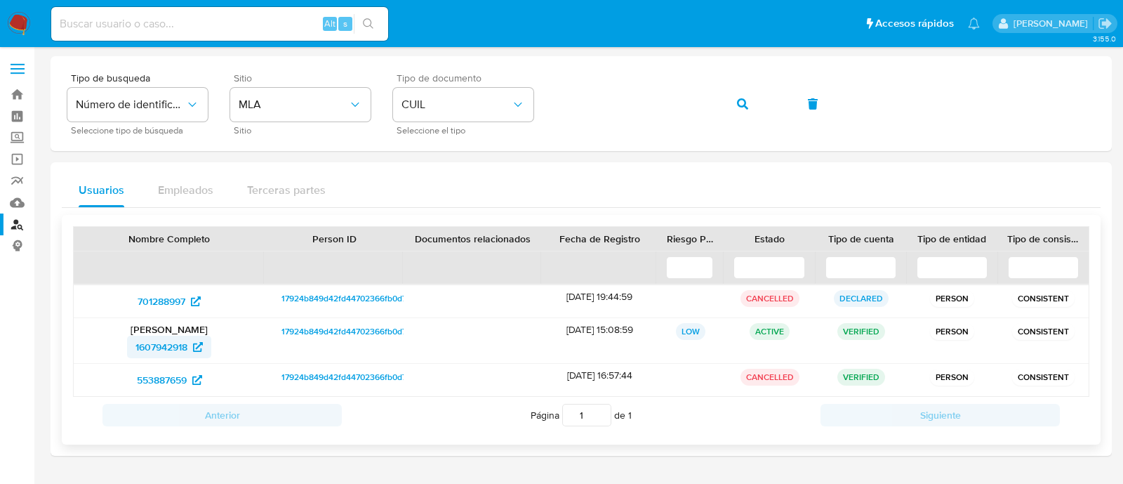
click at [154, 347] on span "1607942918" at bounding box center [161, 347] width 52 height 22
click at [729, 100] on button "button" at bounding box center [743, 104] width 48 height 34
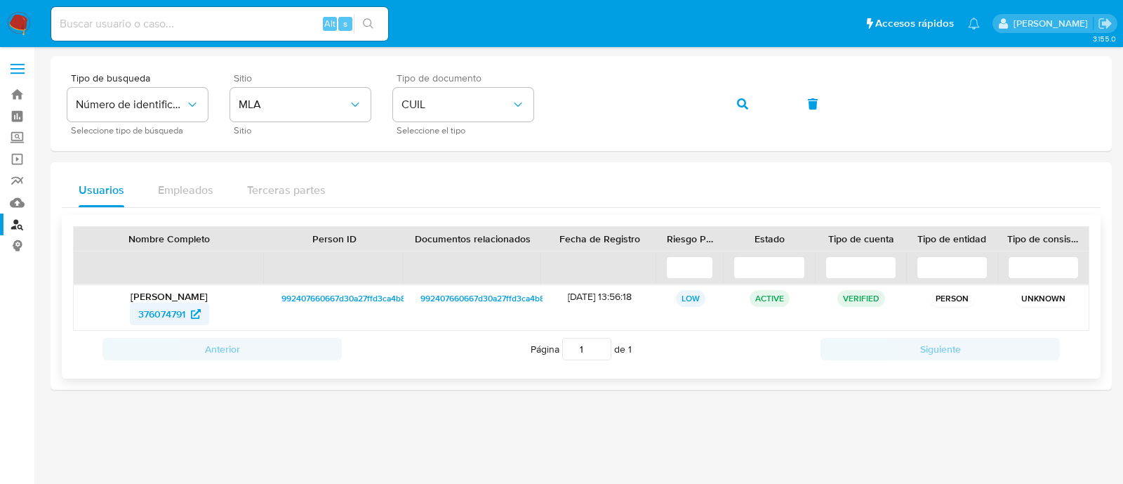
click at [150, 312] on span "376074791" at bounding box center [161, 314] width 47 height 22
click at [737, 108] on icon "button" at bounding box center [742, 103] width 11 height 11
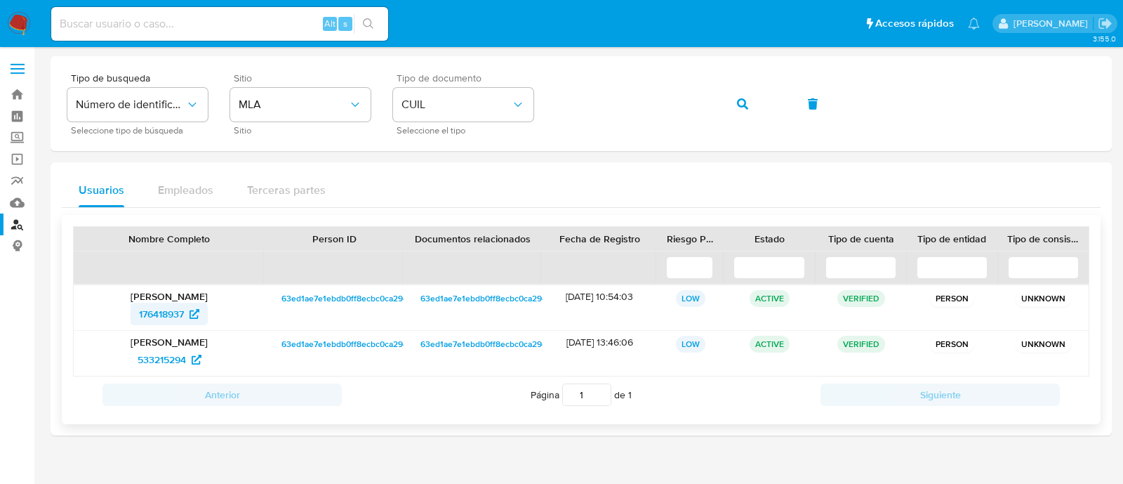
click at [152, 315] on span "176418937" at bounding box center [161, 314] width 45 height 22
click at [168, 349] on span "533215294" at bounding box center [162, 359] width 48 height 22
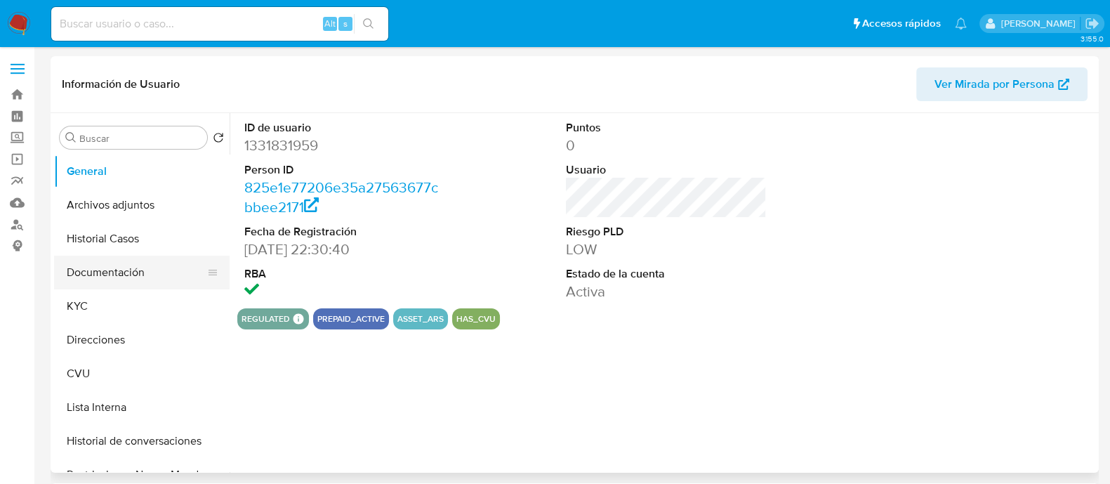
click at [112, 270] on button "Documentación" at bounding box center [136, 273] width 164 height 34
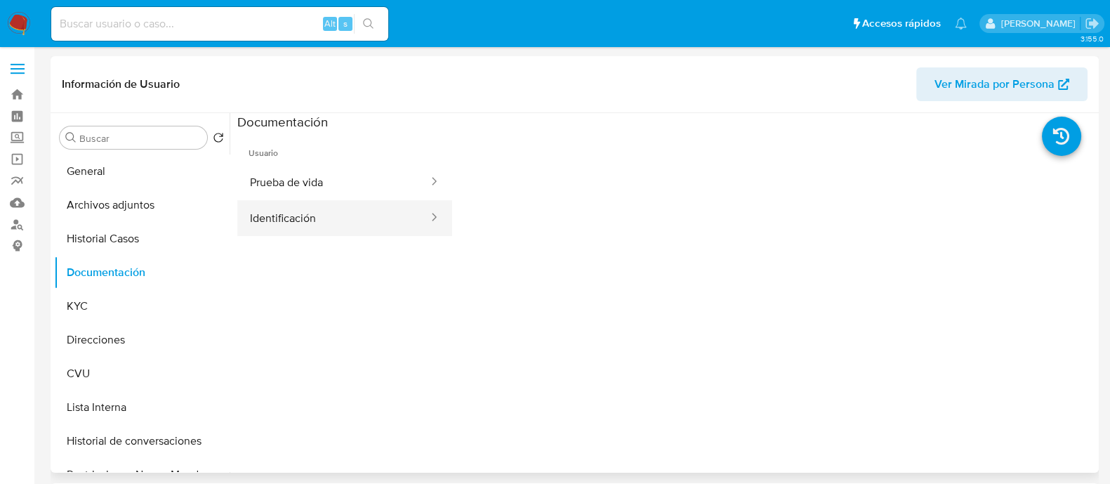
select select "10"
click at [337, 200] on button "Identificación" at bounding box center [333, 218] width 192 height 36
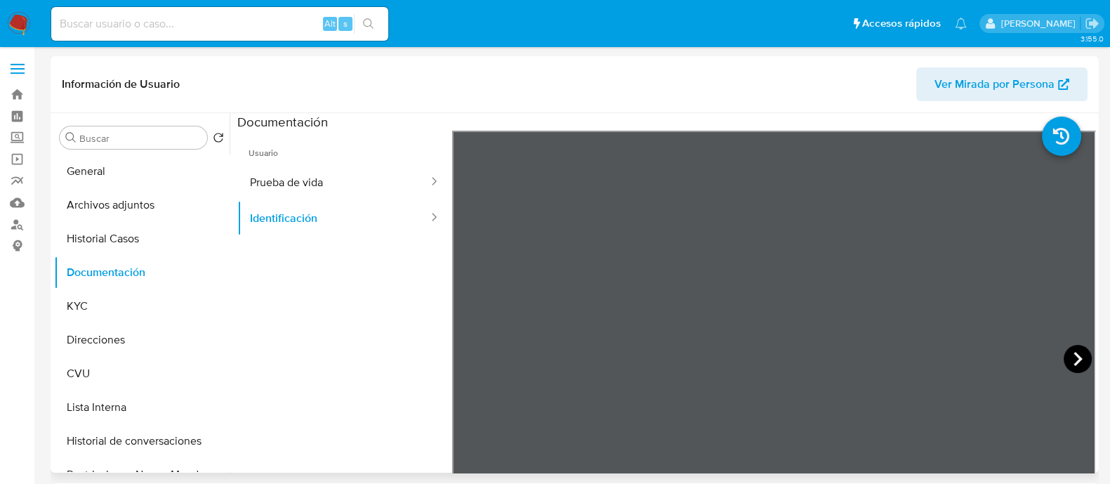
click at [1064, 355] on icon at bounding box center [1078, 359] width 28 height 28
click at [465, 366] on icon at bounding box center [470, 359] width 28 height 28
click at [295, 177] on button "Prueba de vida" at bounding box center [333, 182] width 192 height 36
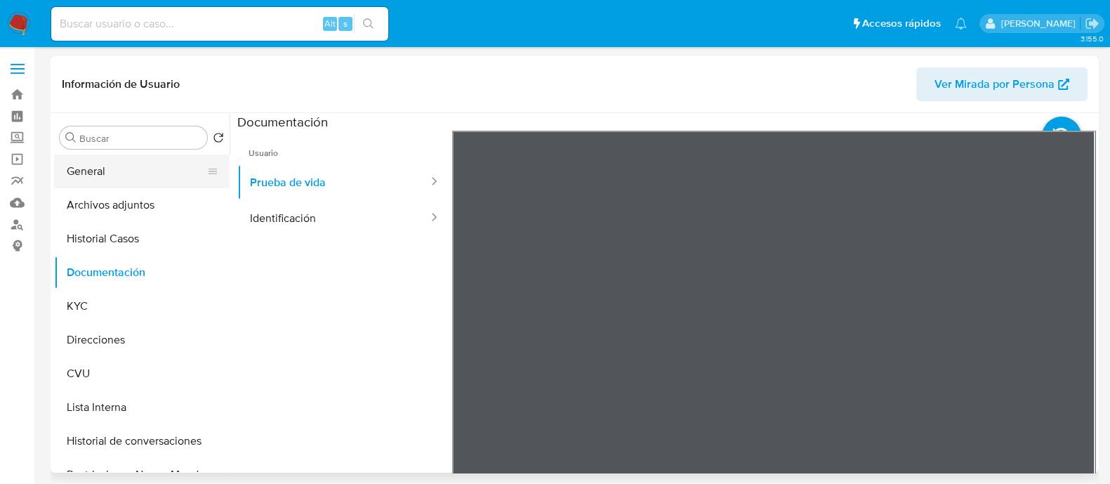
drag, startPoint x: 112, startPoint y: 175, endPoint x: 131, endPoint y: 158, distance: 25.9
click at [112, 173] on button "General" at bounding box center [136, 171] width 164 height 34
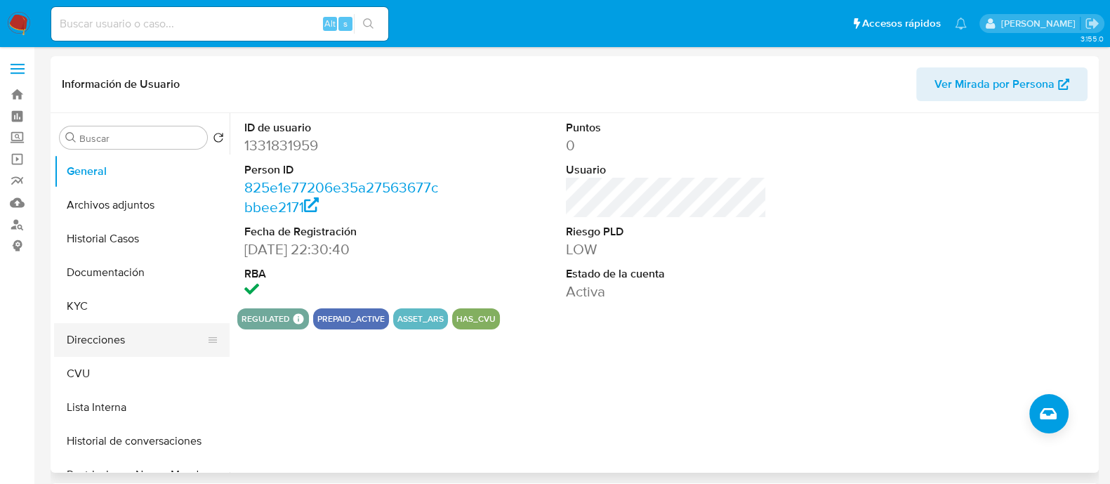
click at [127, 338] on button "Direcciones" at bounding box center [136, 340] width 164 height 34
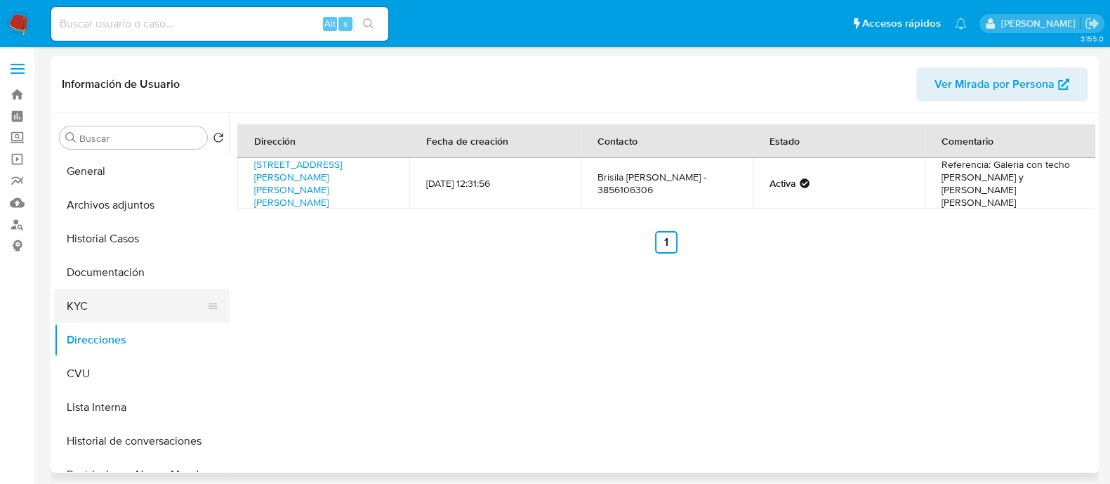
click at [98, 310] on button "KYC" at bounding box center [136, 306] width 164 height 34
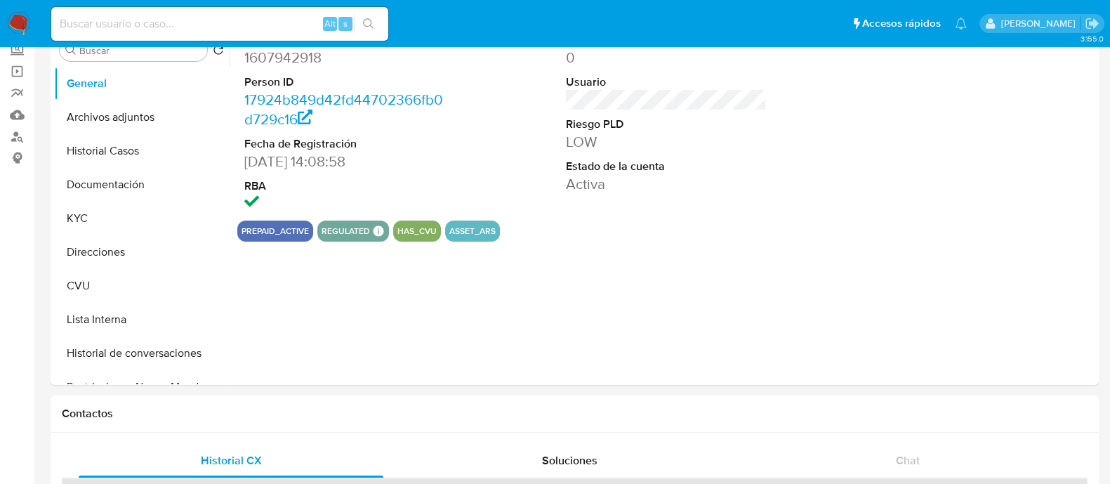
select select "10"
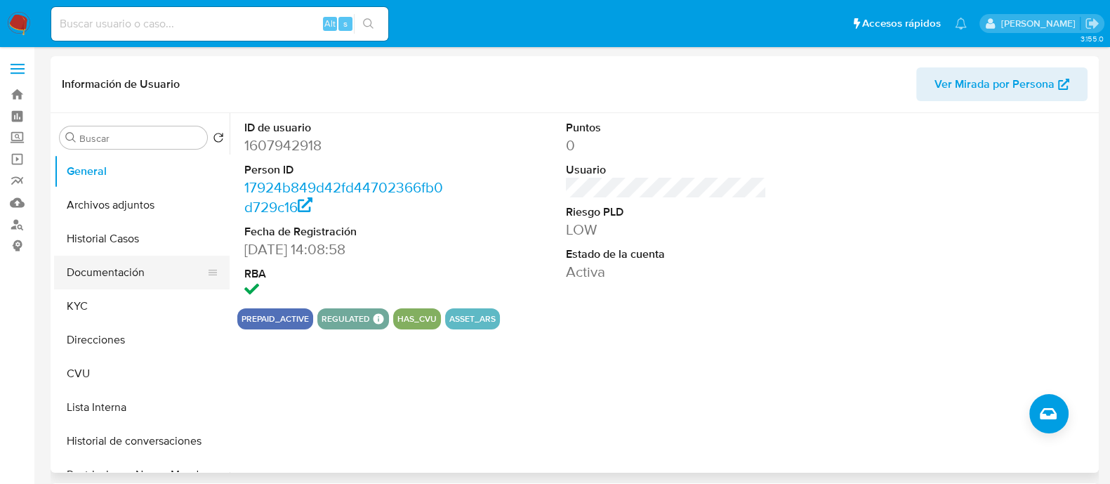
click at [144, 282] on button "Documentación" at bounding box center [136, 273] width 164 height 34
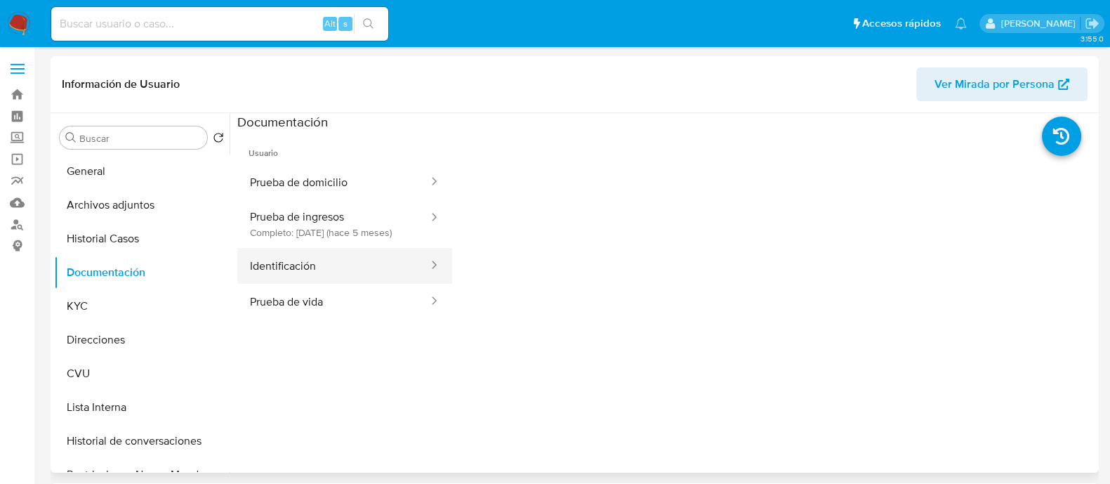
click at [303, 279] on button "Identificación" at bounding box center [333, 266] width 192 height 36
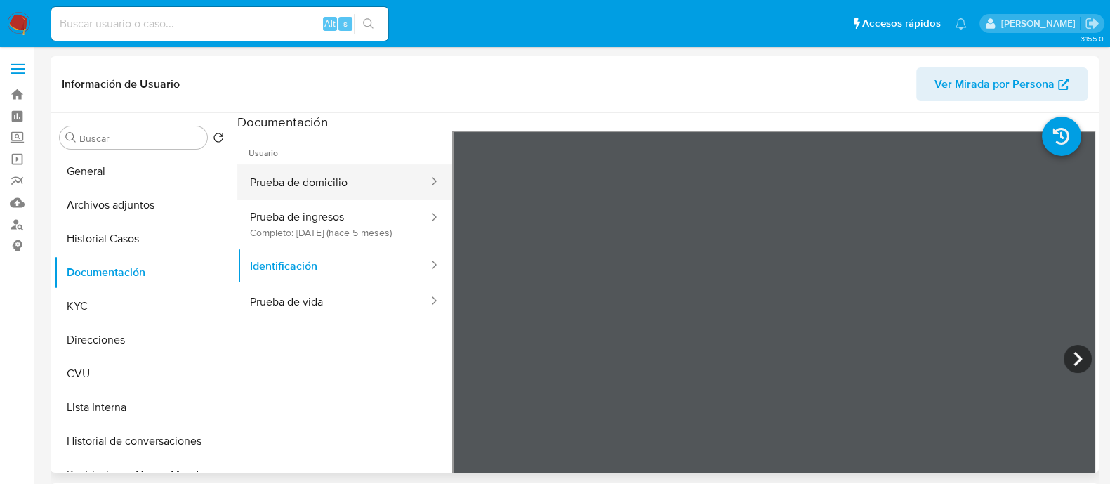
click at [285, 186] on button "Prueba de domicilio" at bounding box center [333, 182] width 192 height 36
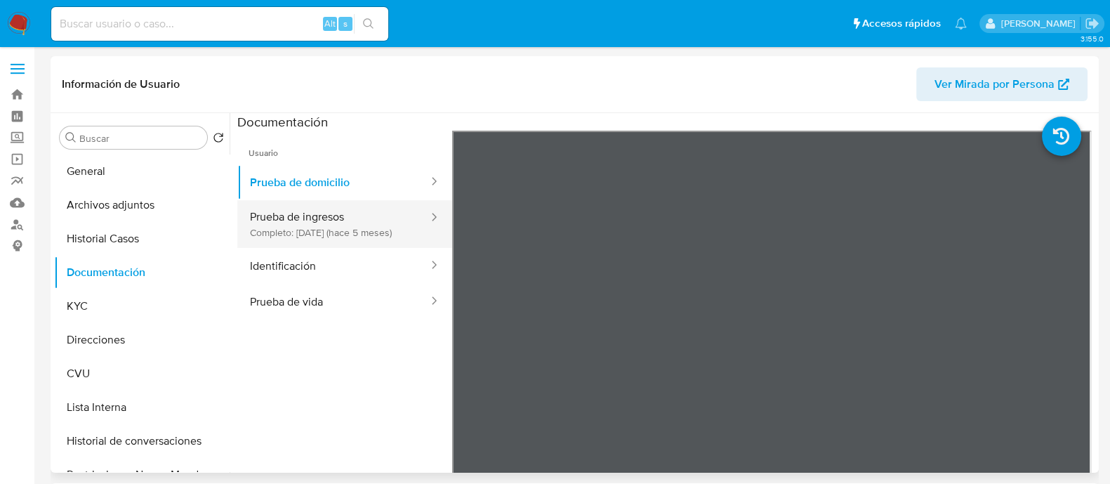
click at [285, 222] on button "Prueba de ingresos Completo: 19/03/2025 (hace 5 meses)" at bounding box center [333, 224] width 192 height 48
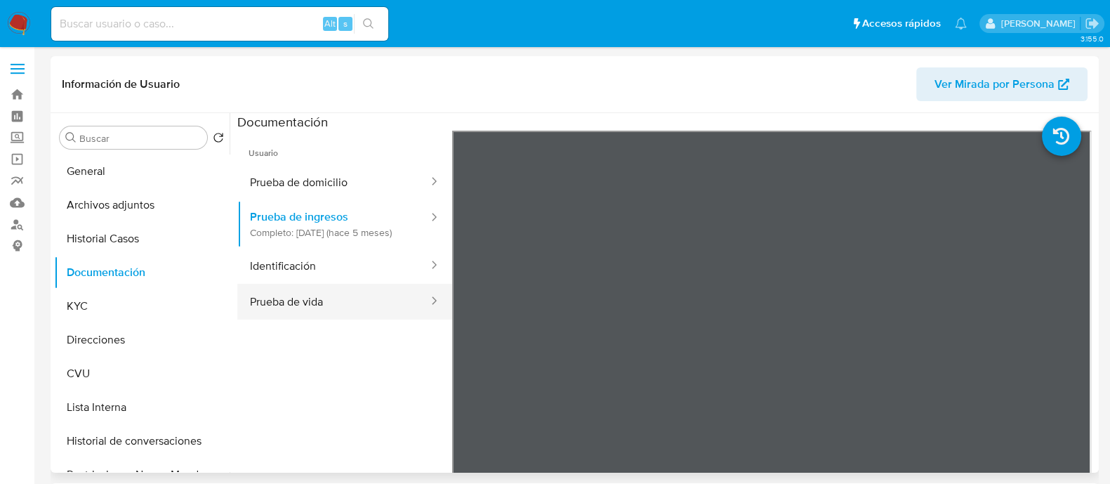
click at [346, 301] on button "Prueba de vida" at bounding box center [333, 302] width 192 height 36
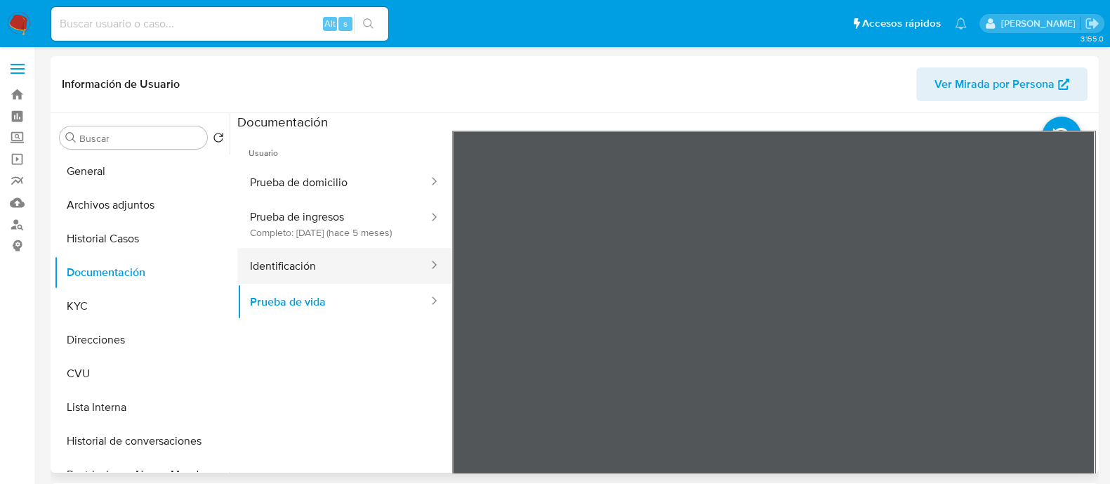
click at [320, 270] on button "Identificación" at bounding box center [333, 266] width 192 height 36
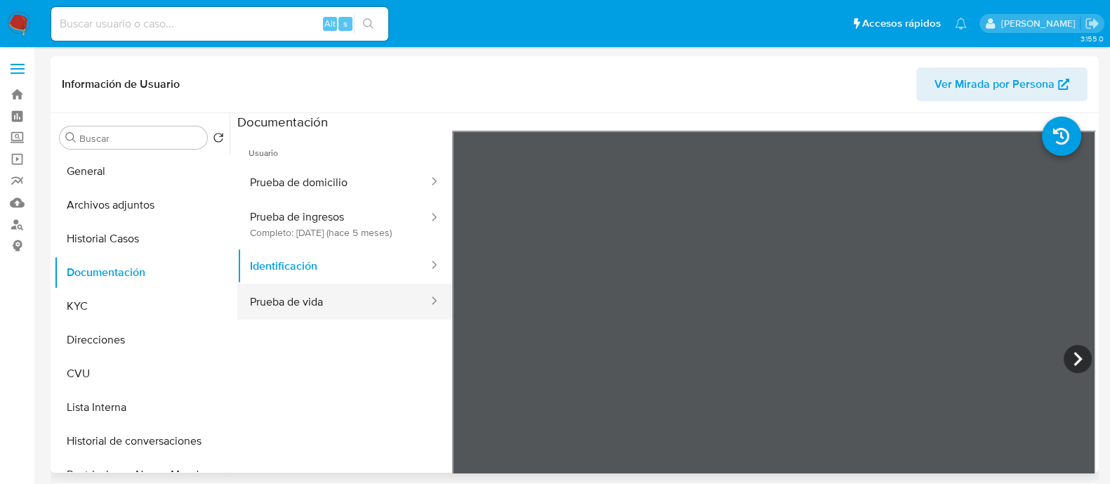
click at [333, 319] on button "Prueba de vida" at bounding box center [333, 302] width 192 height 36
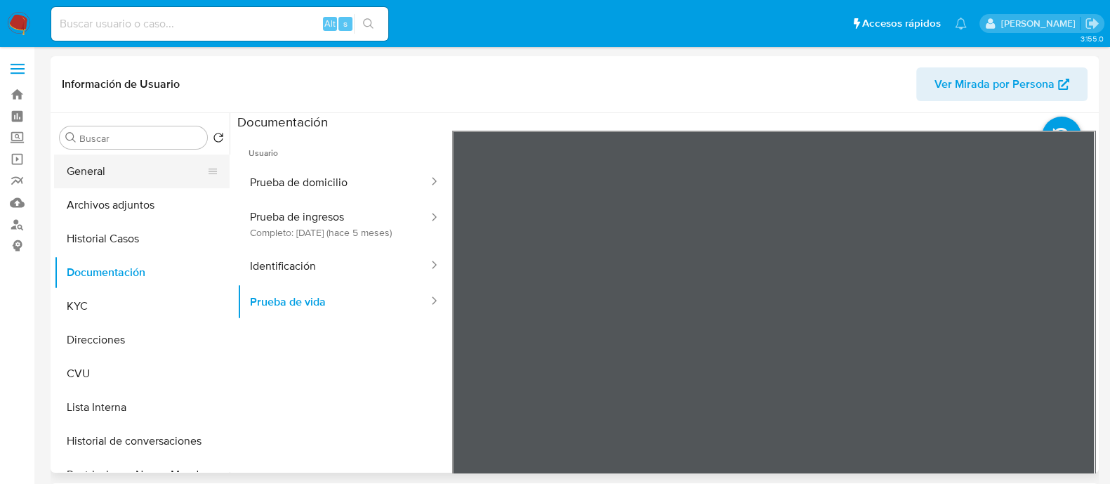
click at [112, 157] on button "General" at bounding box center [136, 171] width 164 height 34
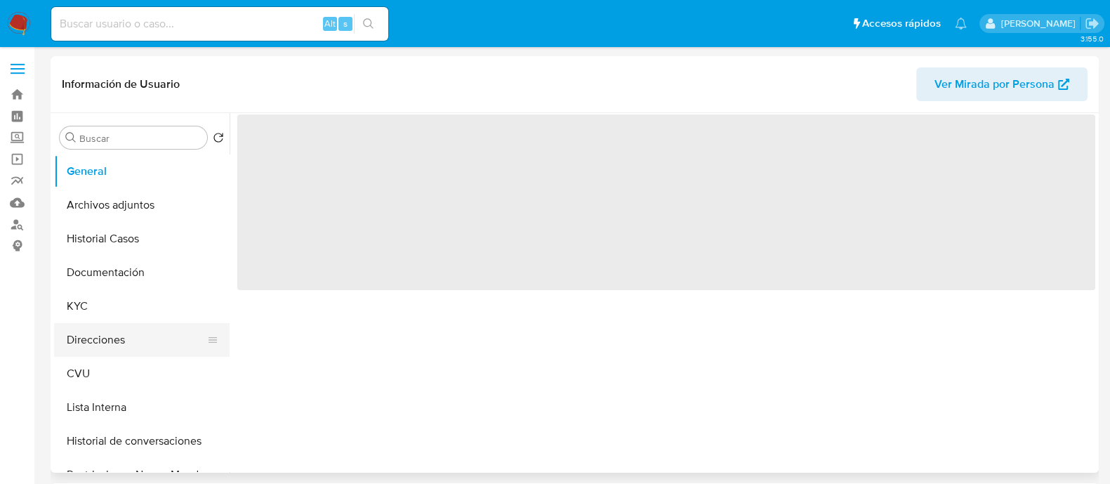
click at [102, 335] on button "Direcciones" at bounding box center [136, 340] width 164 height 34
select select "10"
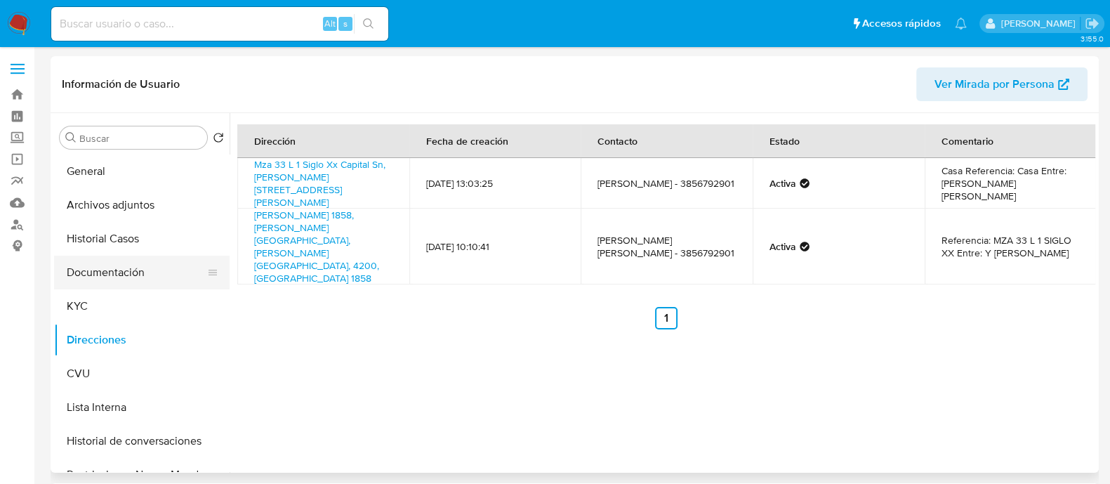
click at [110, 265] on button "Documentación" at bounding box center [136, 273] width 164 height 34
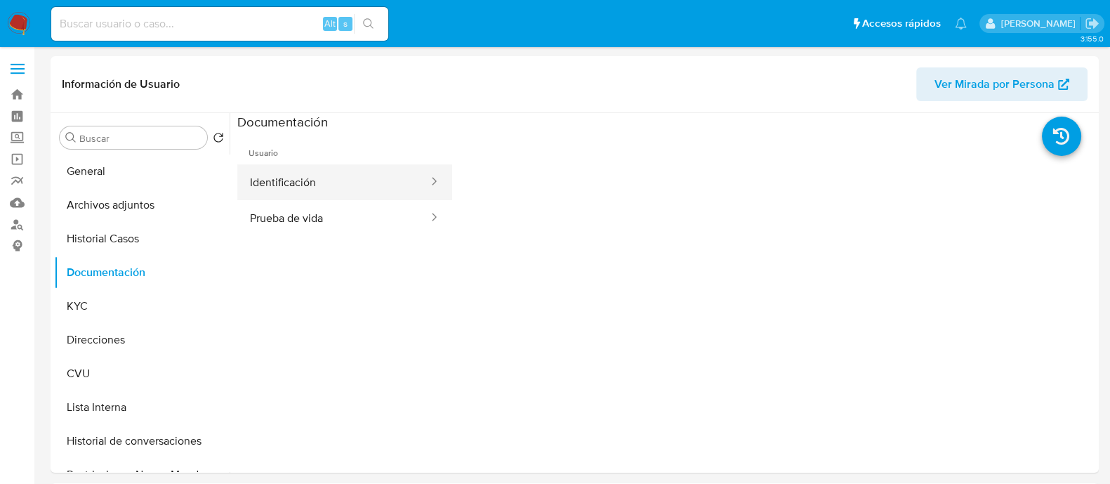
click at [315, 182] on button "Identificación" at bounding box center [333, 182] width 192 height 36
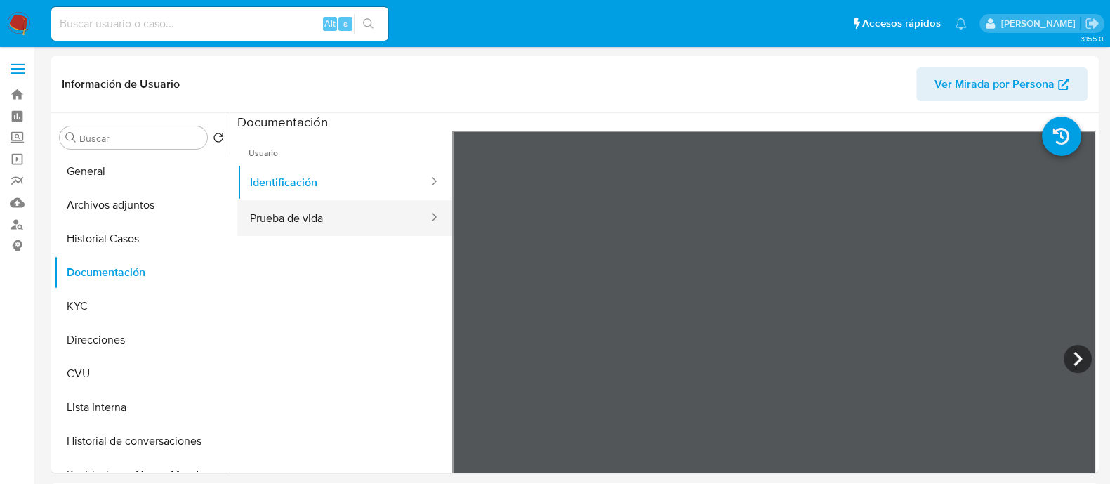
click at [313, 208] on button "Prueba de vida" at bounding box center [333, 218] width 192 height 36
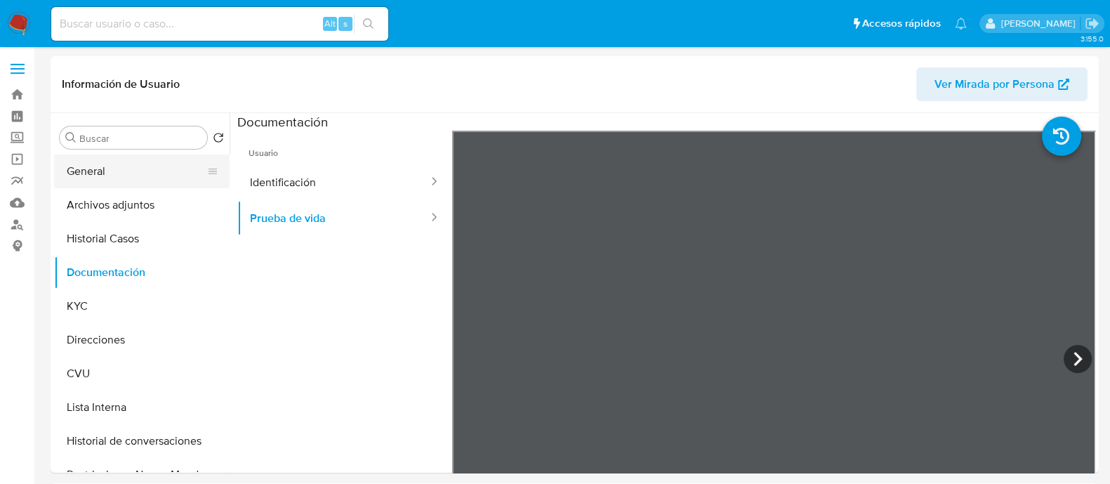
click at [101, 178] on button "General" at bounding box center [136, 171] width 164 height 34
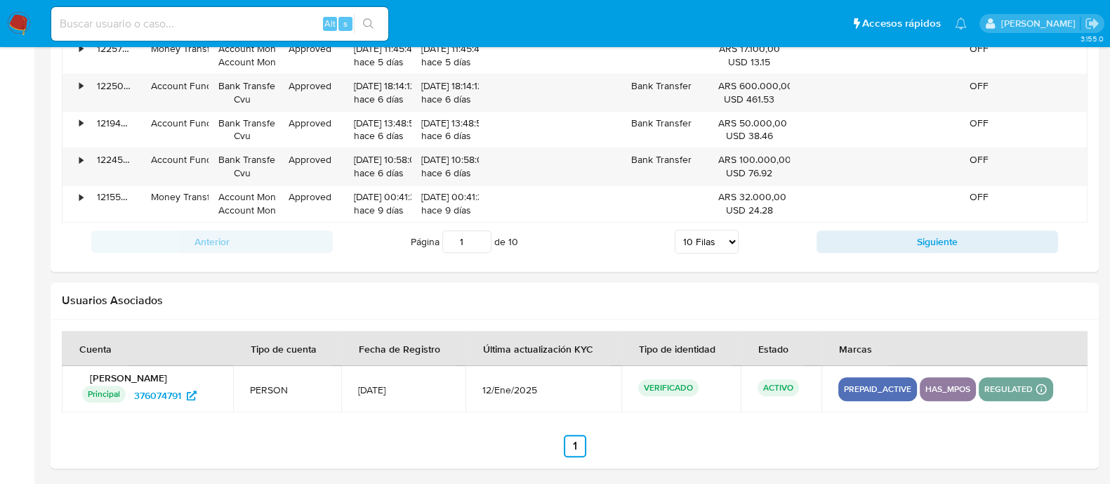
scroll to position [1046, 0]
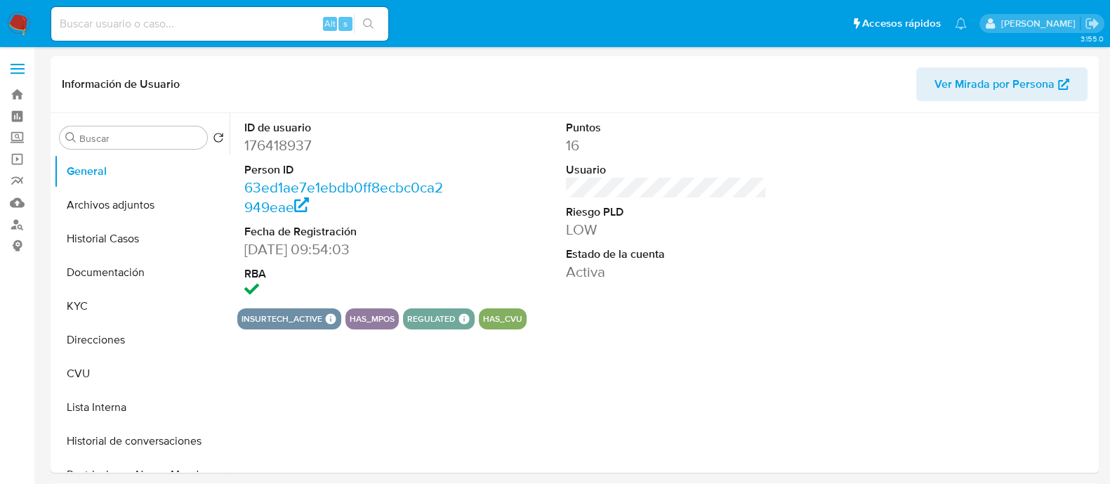
select select "10"
click at [106, 271] on button "Documentación" at bounding box center [136, 273] width 164 height 34
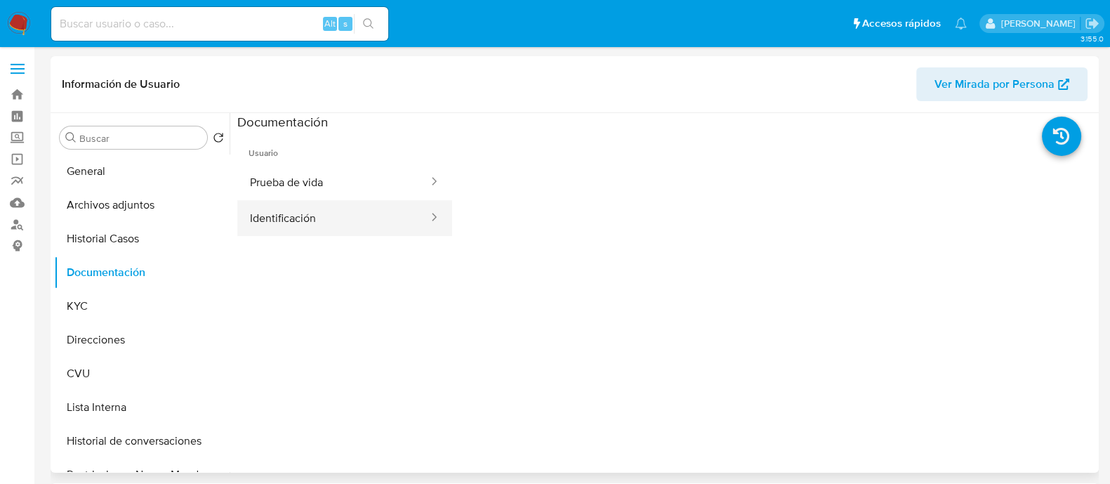
click at [296, 213] on button "Identificación" at bounding box center [333, 218] width 192 height 36
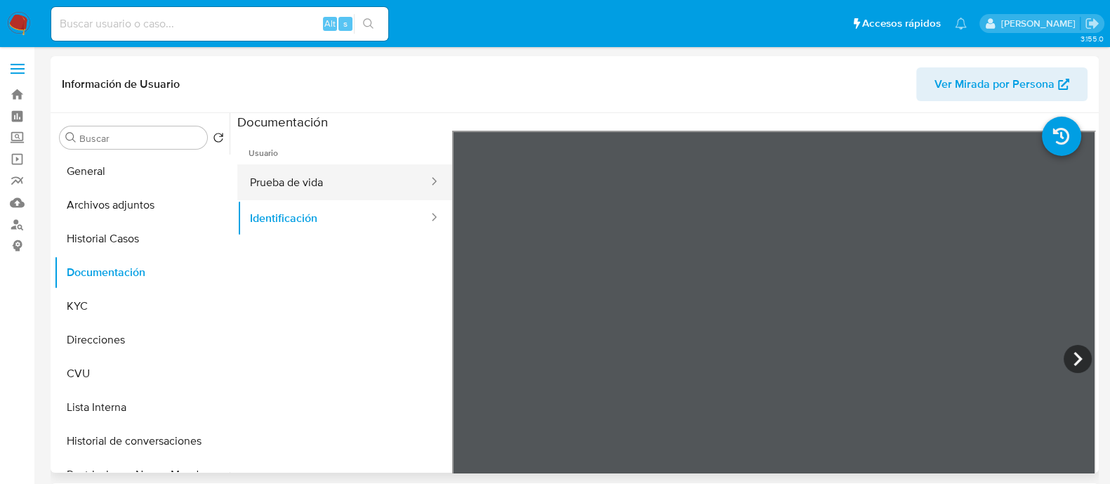
click at [299, 176] on button "Prueba de vida" at bounding box center [333, 182] width 192 height 36
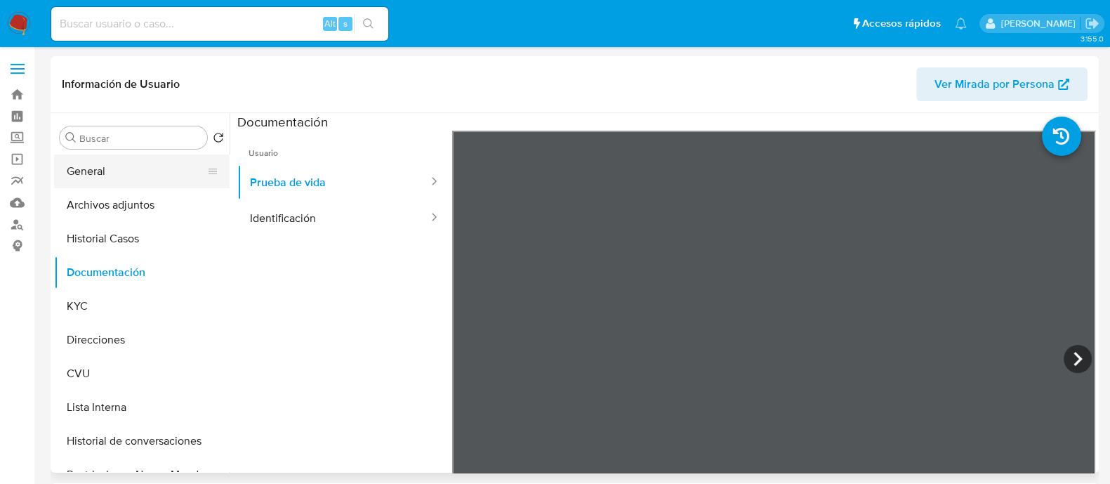
click at [130, 183] on button "General" at bounding box center [136, 171] width 164 height 34
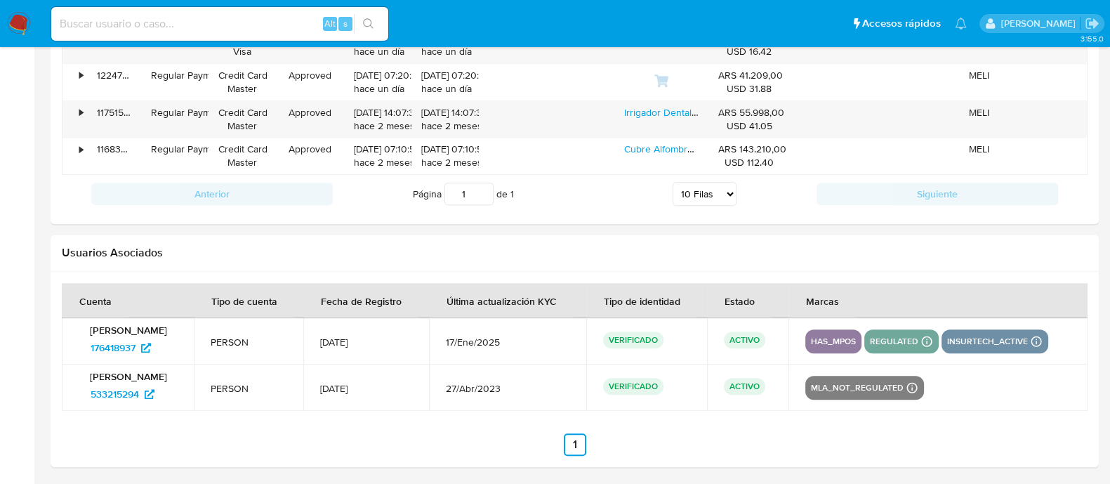
scroll to position [1222, 0]
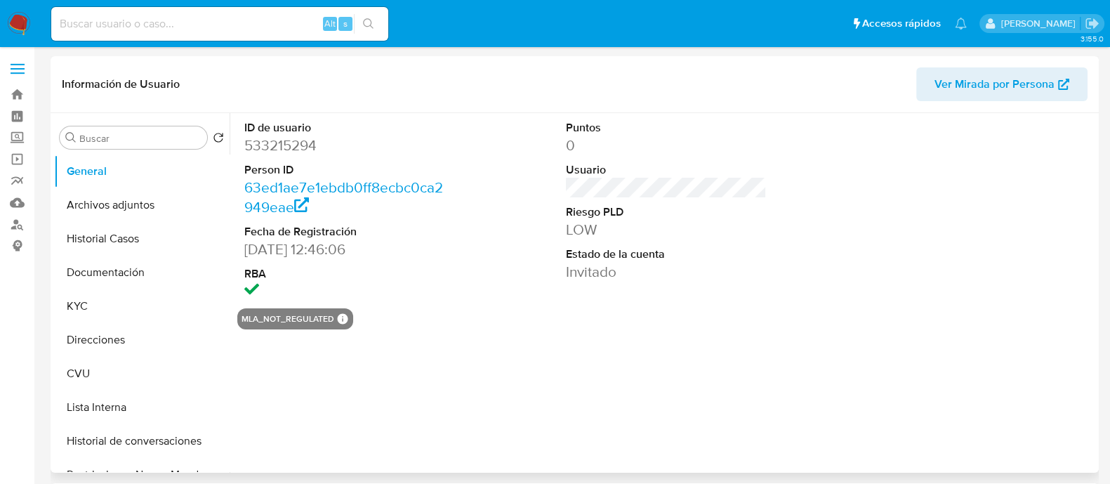
select select "10"
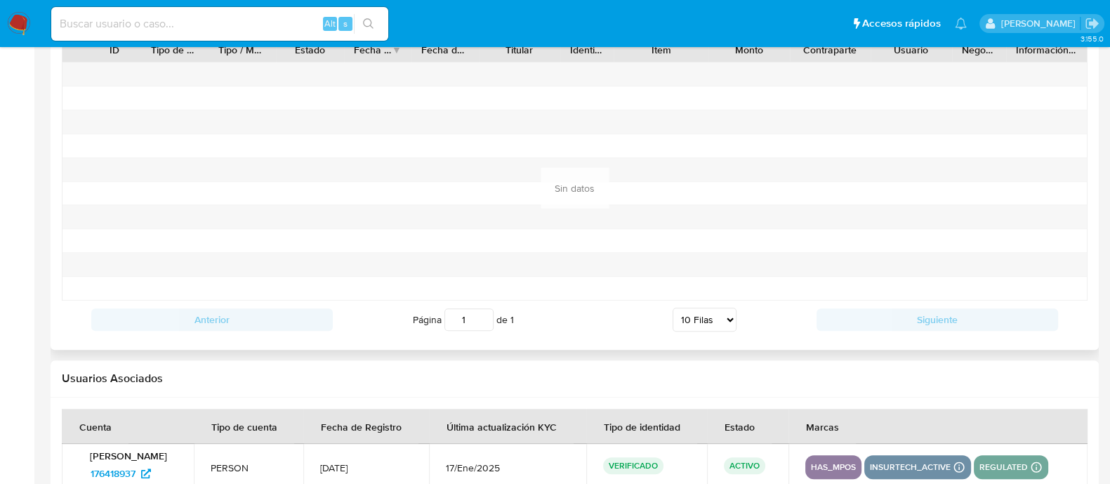
scroll to position [1575, 0]
